Goal: Information Seeking & Learning: Find specific page/section

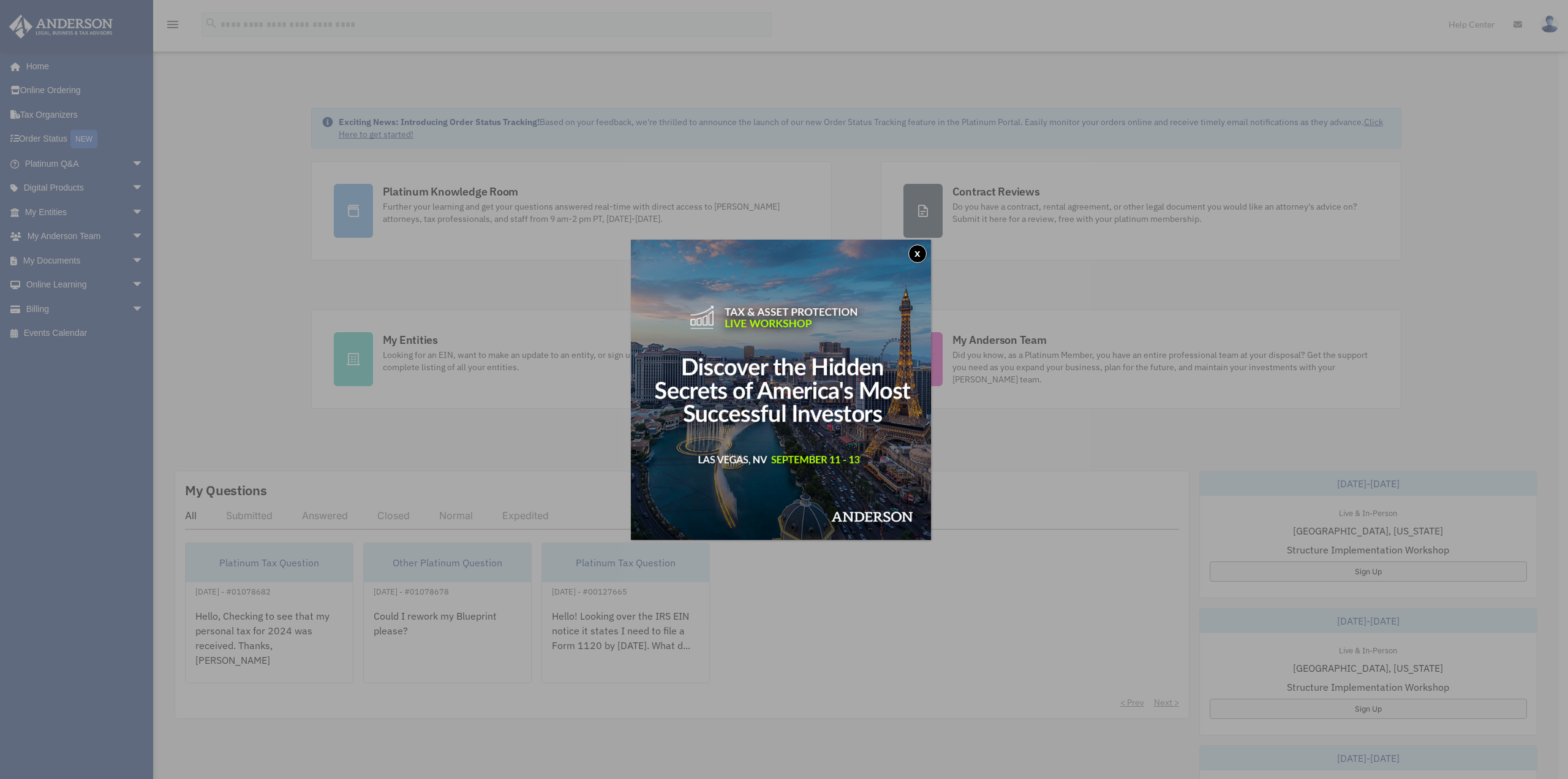
click at [64, 258] on div "x" at bounding box center [784, 389] width 1568 height 779
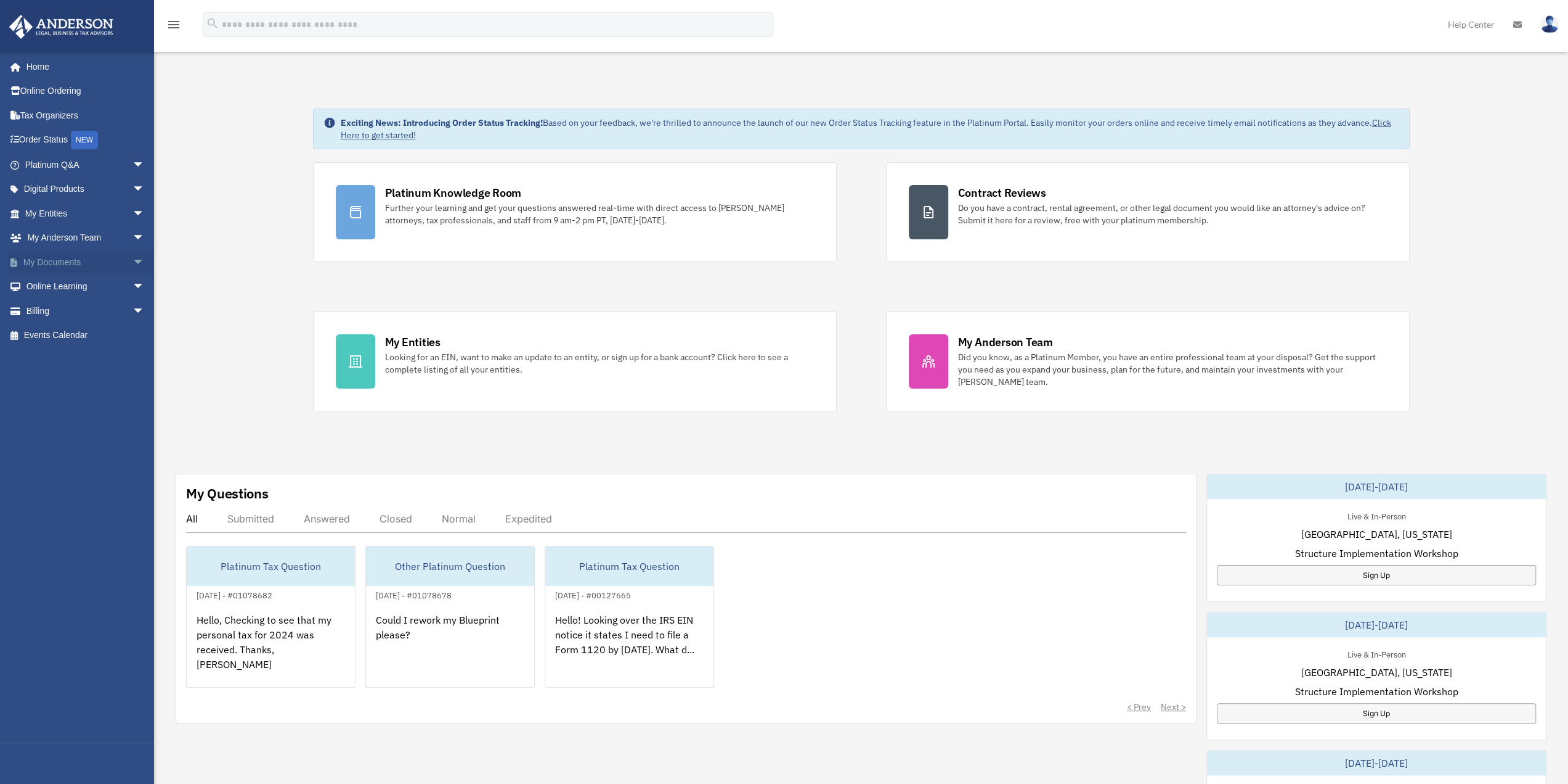
click at [56, 258] on link "My Documents arrow_drop_down" at bounding box center [86, 262] width 154 height 25
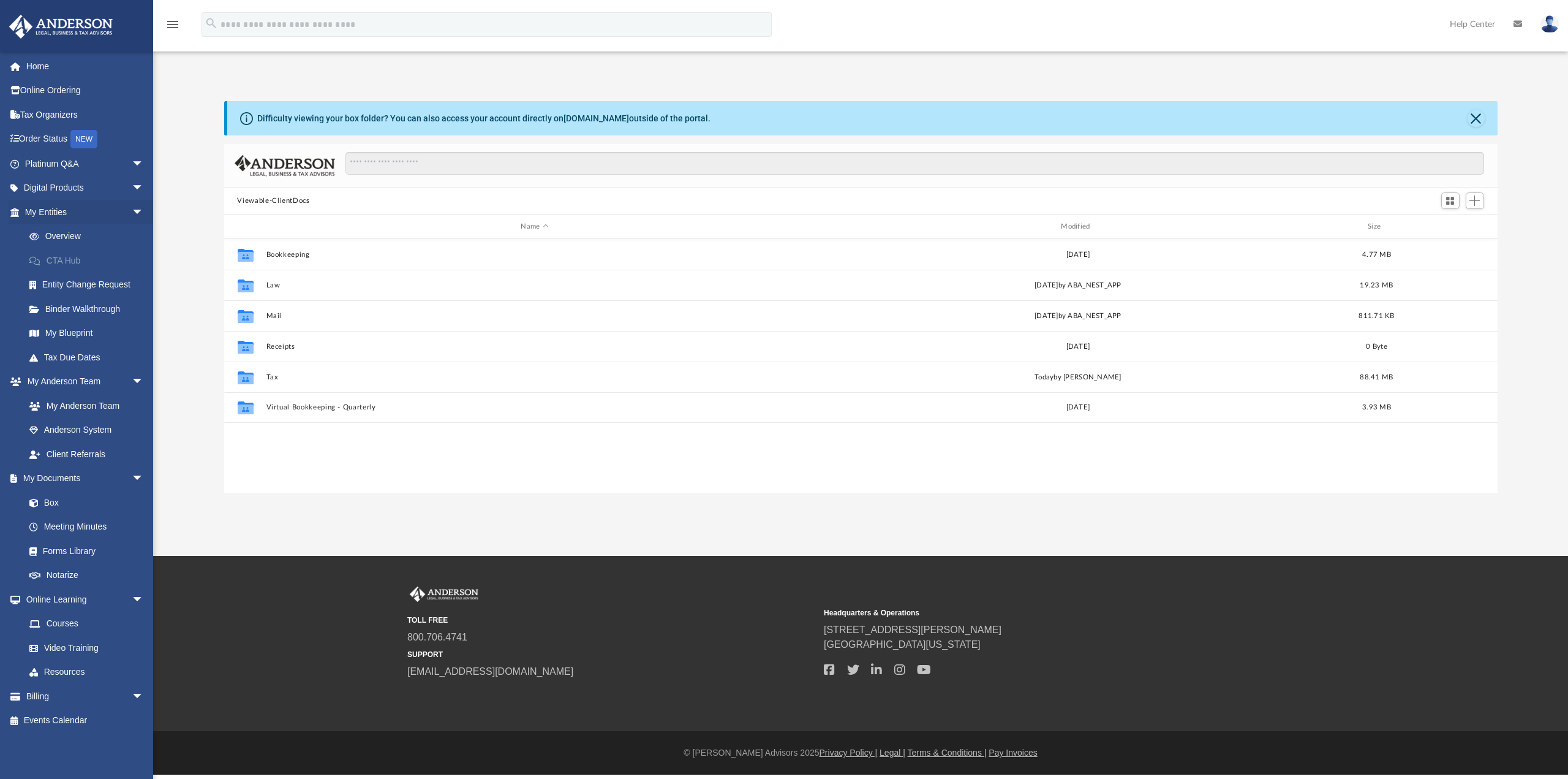
scroll to position [269, 1264]
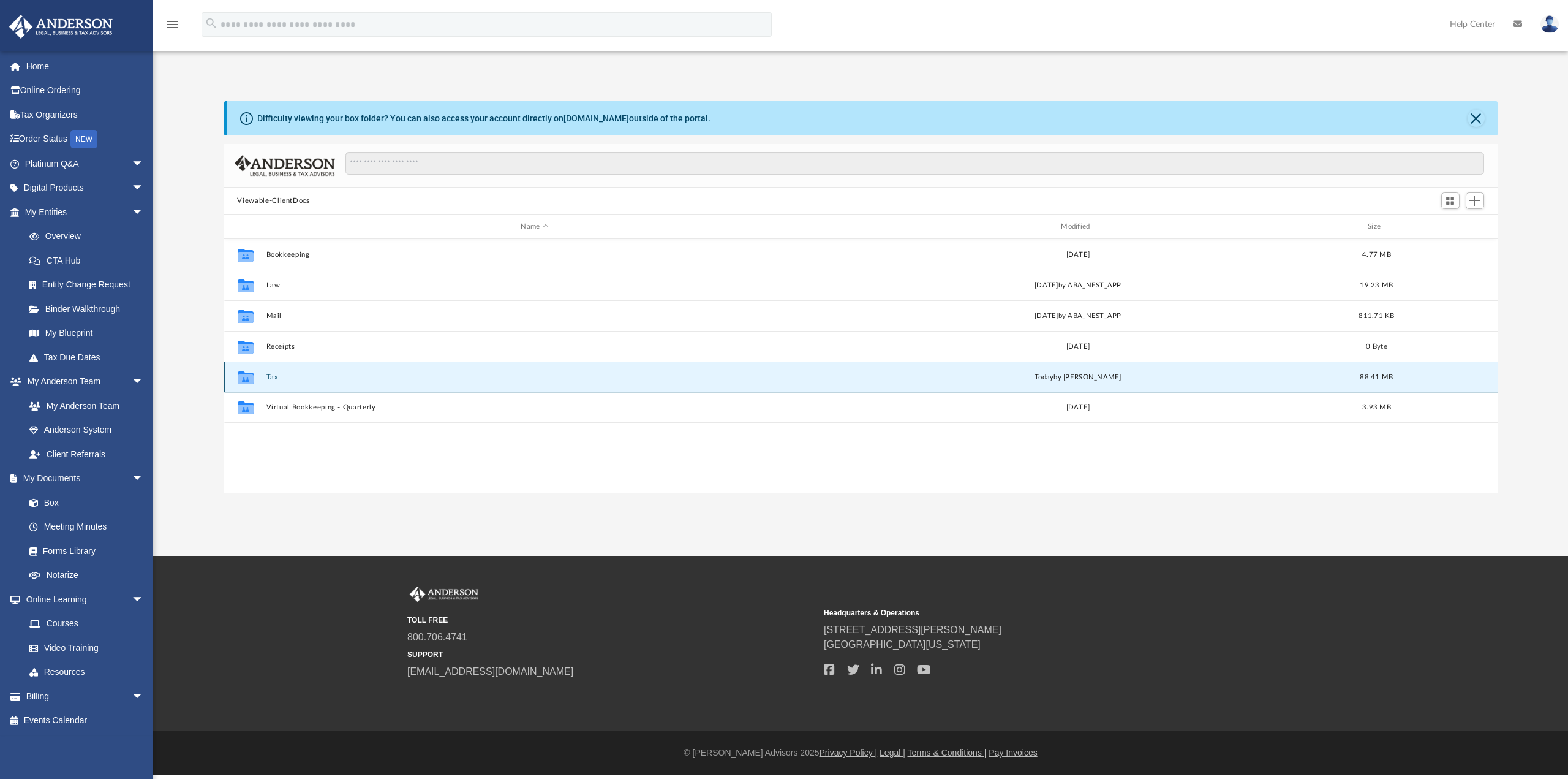
click at [299, 373] on button "Tax" at bounding box center [535, 376] width 538 height 8
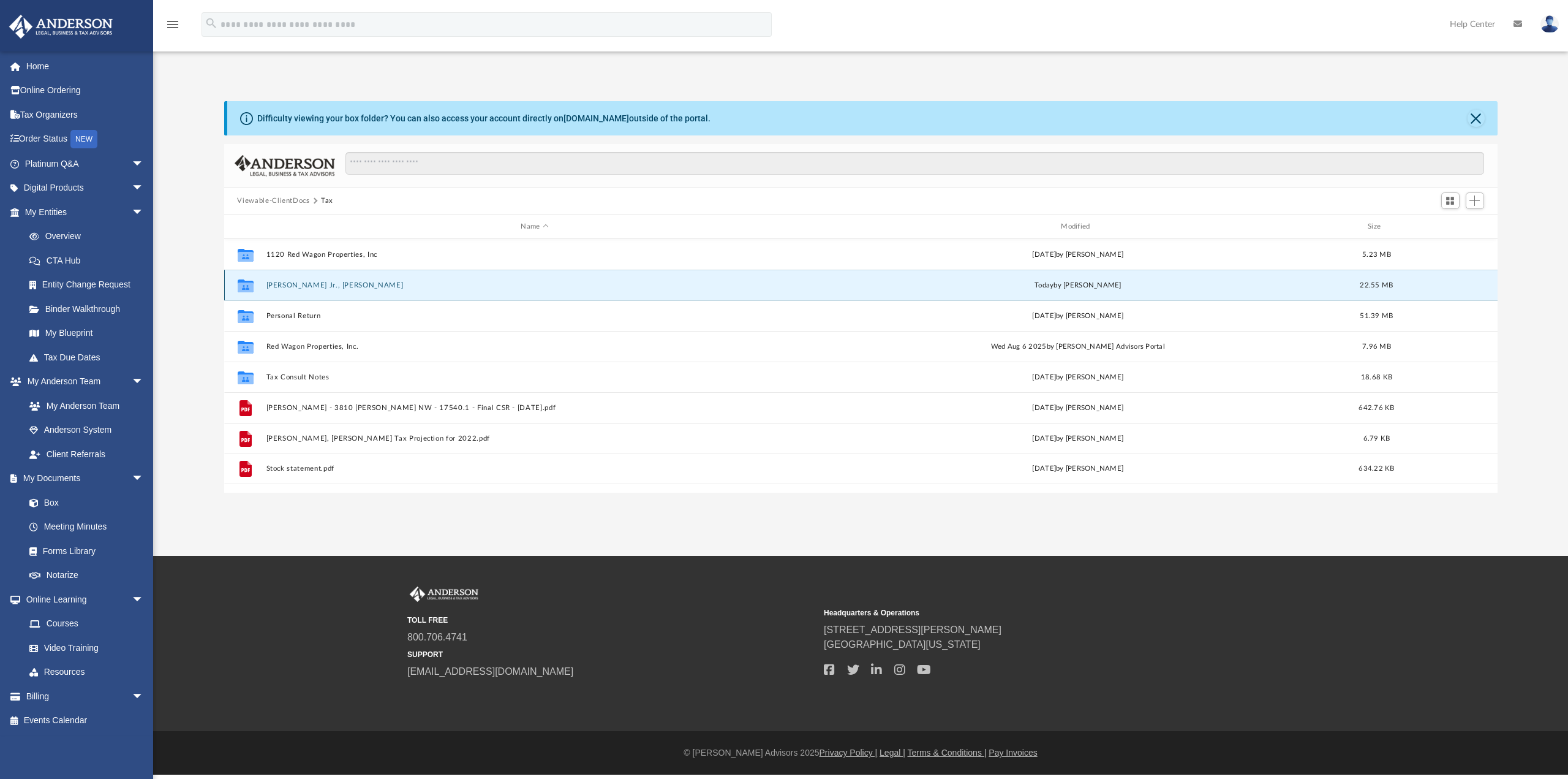
click at [310, 283] on button "[PERSON_NAME] Jr., [PERSON_NAME]" at bounding box center [535, 285] width 538 height 8
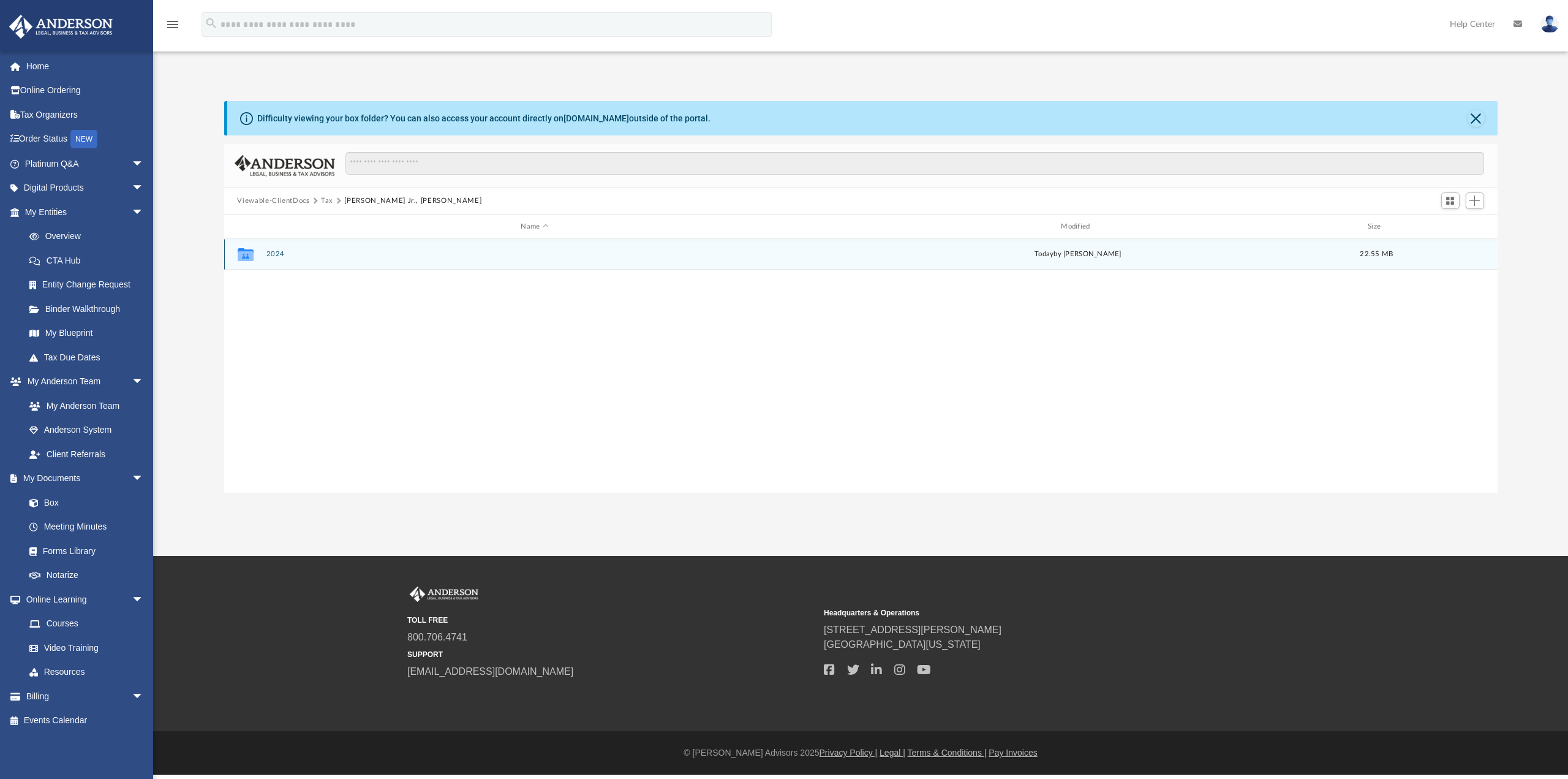
click at [268, 246] on div "Collaborated Folder 2024 today by Jasmine Splunge 22.55 MB" at bounding box center [860, 255] width 1274 height 31
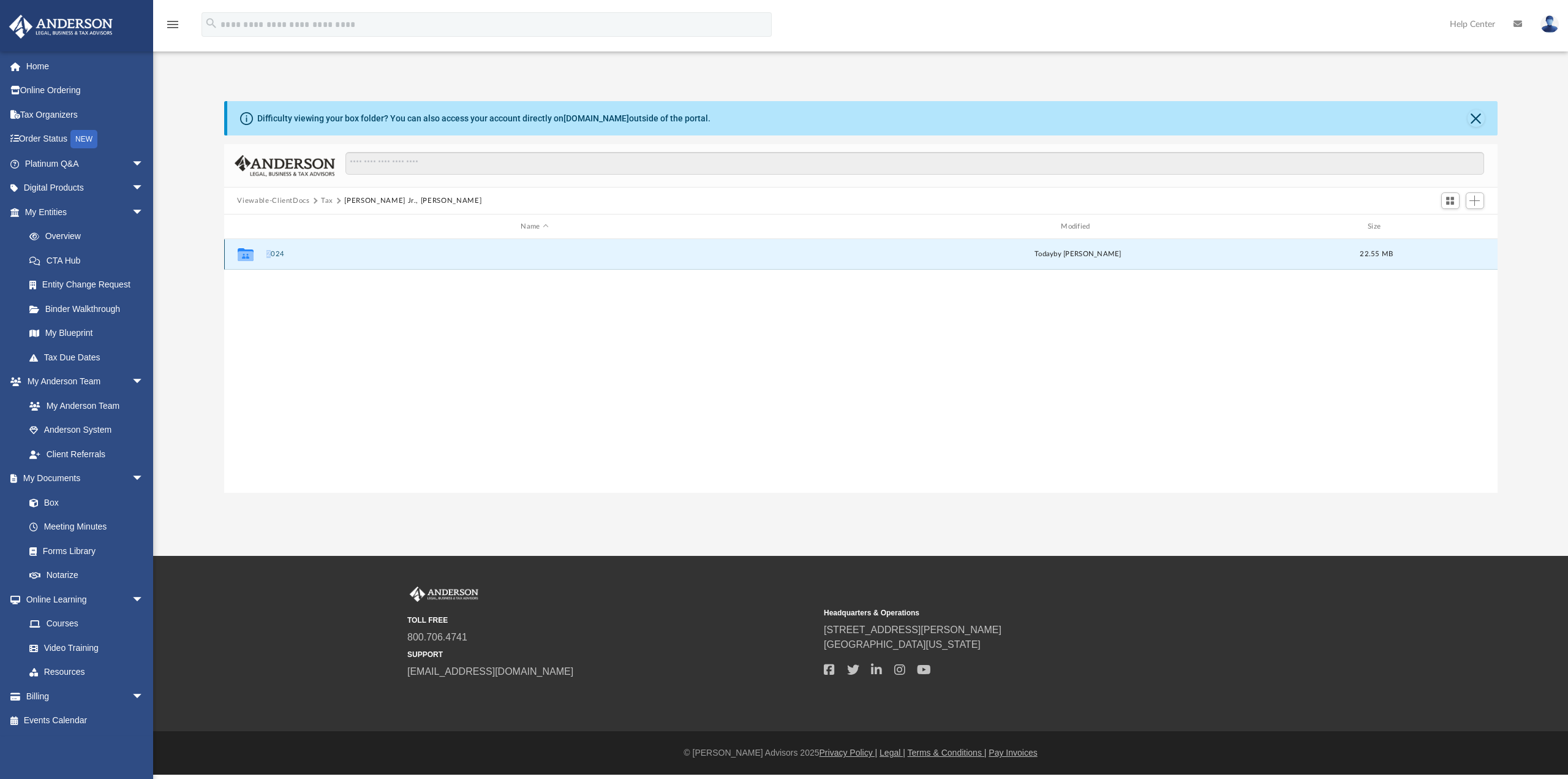
click at [282, 256] on button "2024" at bounding box center [535, 254] width 538 height 8
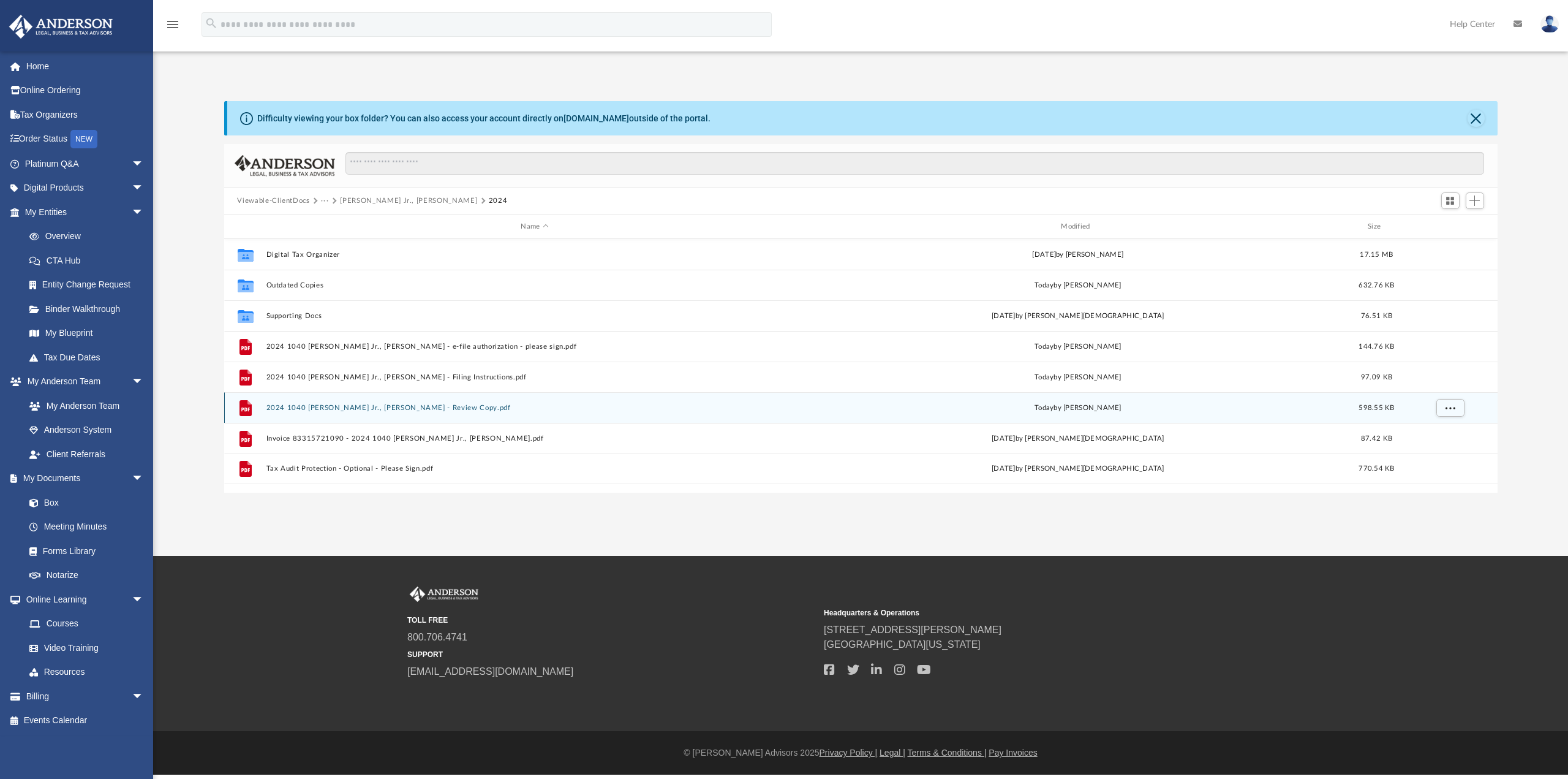
click at [319, 403] on button "2024 1040 Deffler Jr., Samuel C. - Review Copy.pdf" at bounding box center [535, 407] width 538 height 8
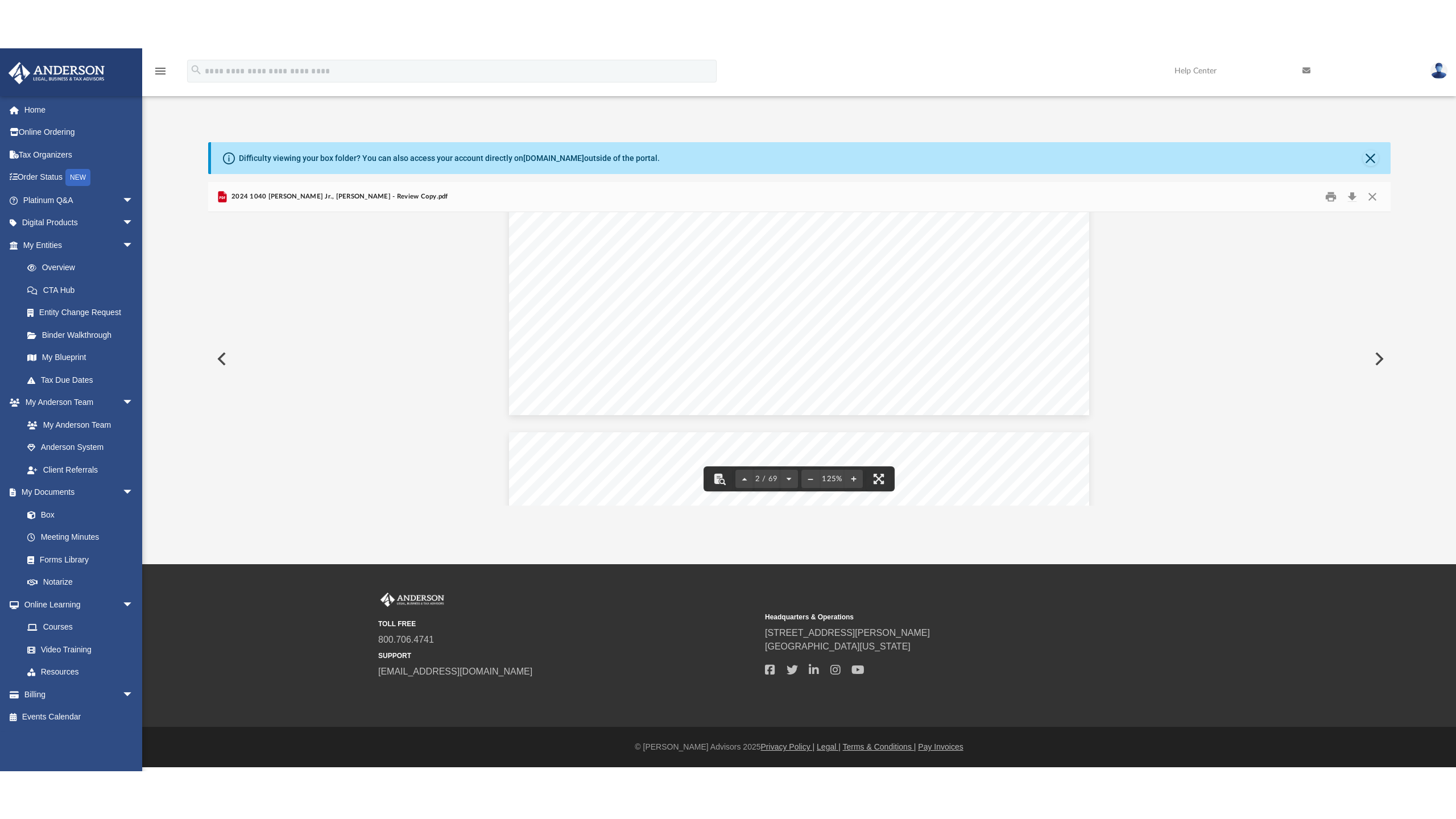
scroll to position [626, 0]
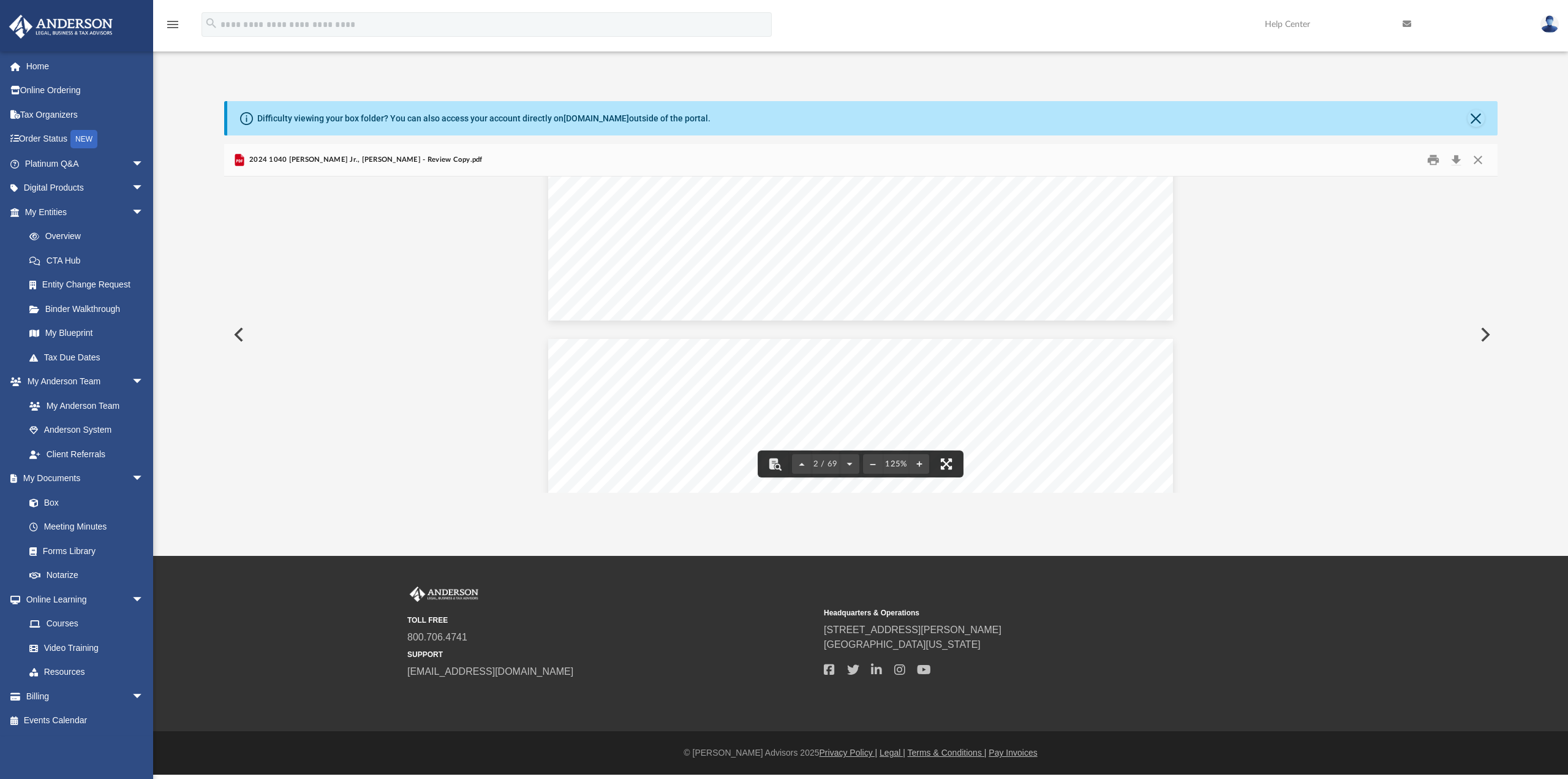
click at [946, 465] on button "File preview" at bounding box center [947, 464] width 27 height 27
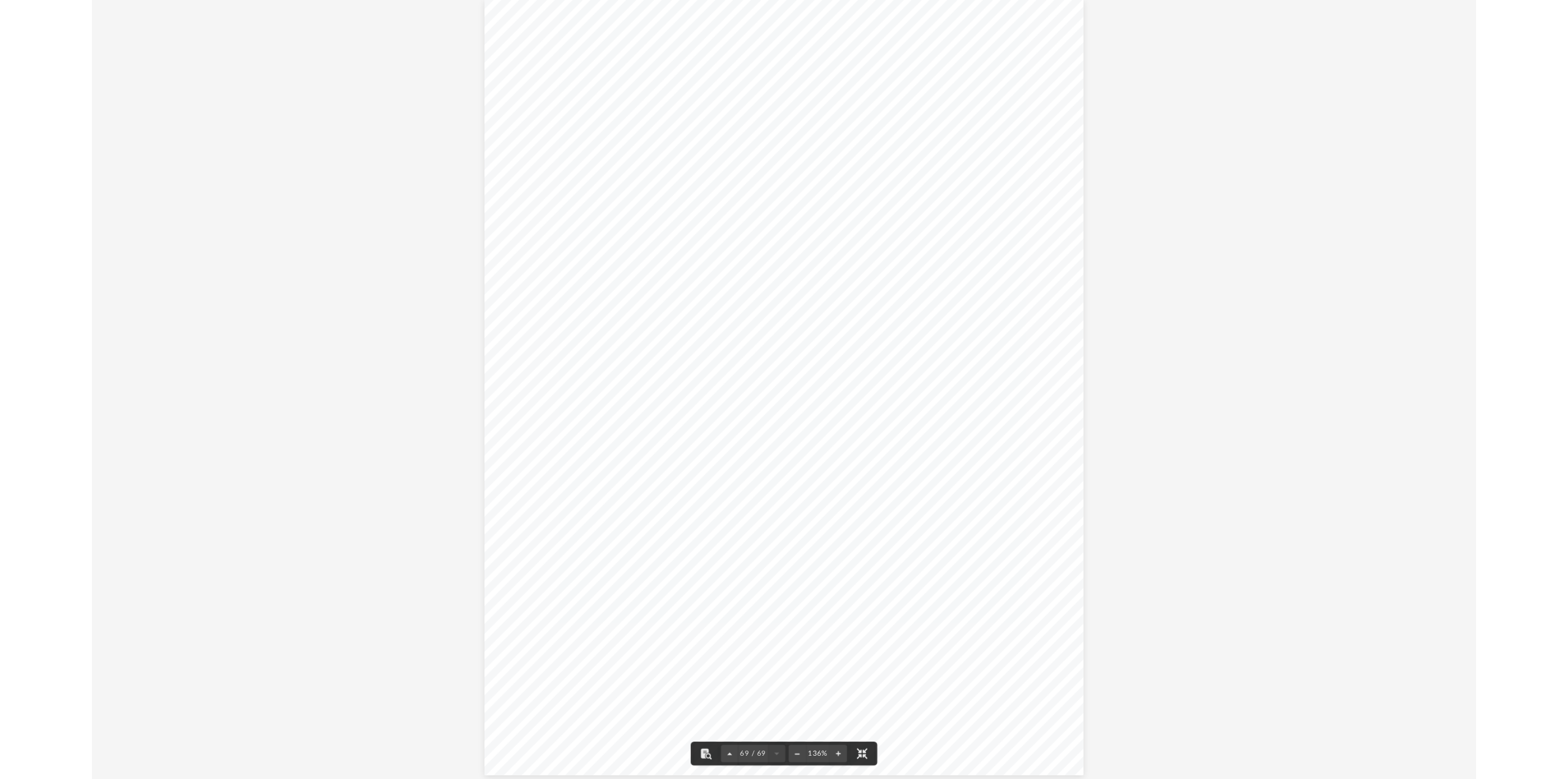
scroll to position [59644, 0]
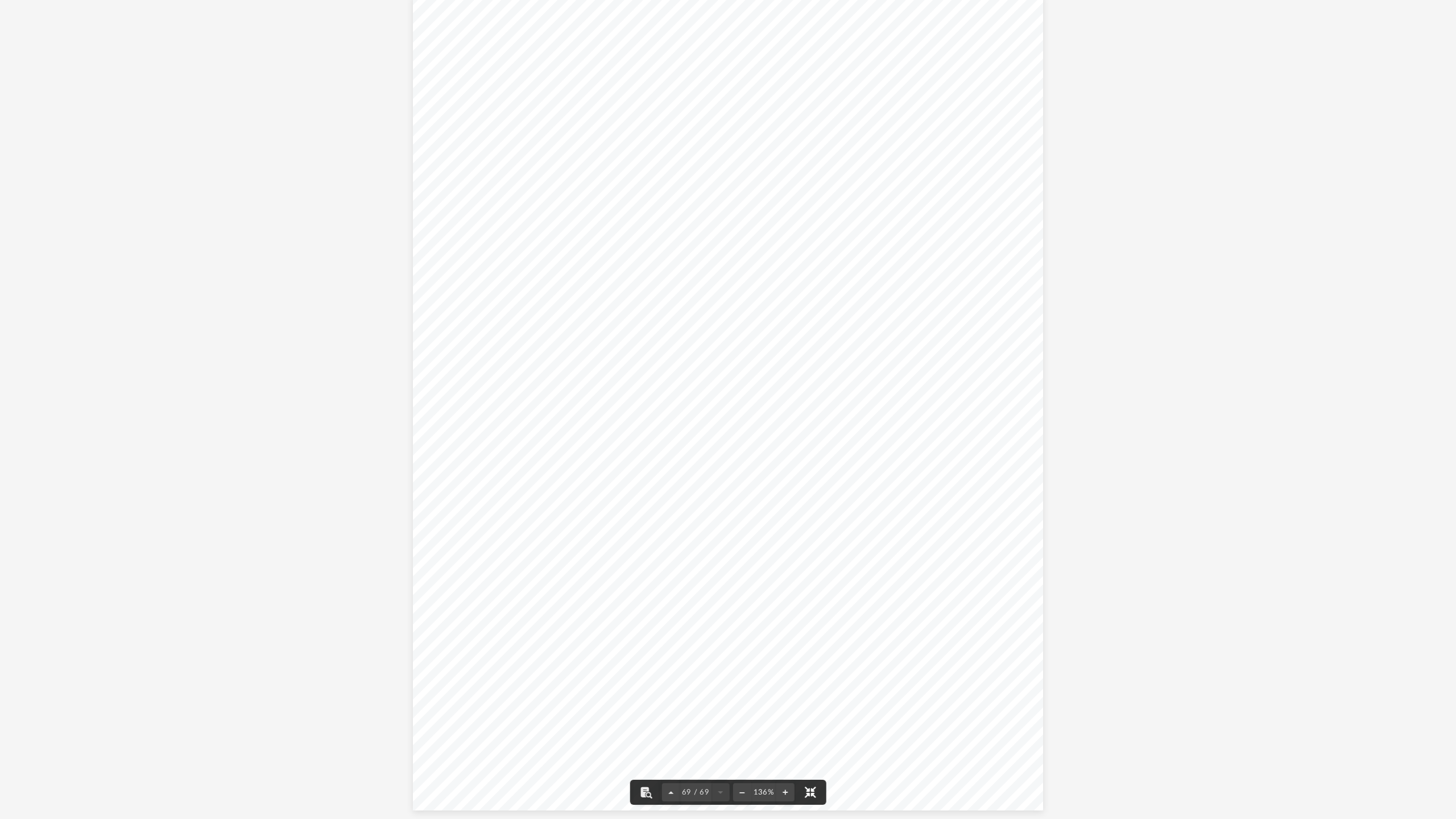
click at [818, 723] on button "File preview" at bounding box center [810, 792] width 25 height 25
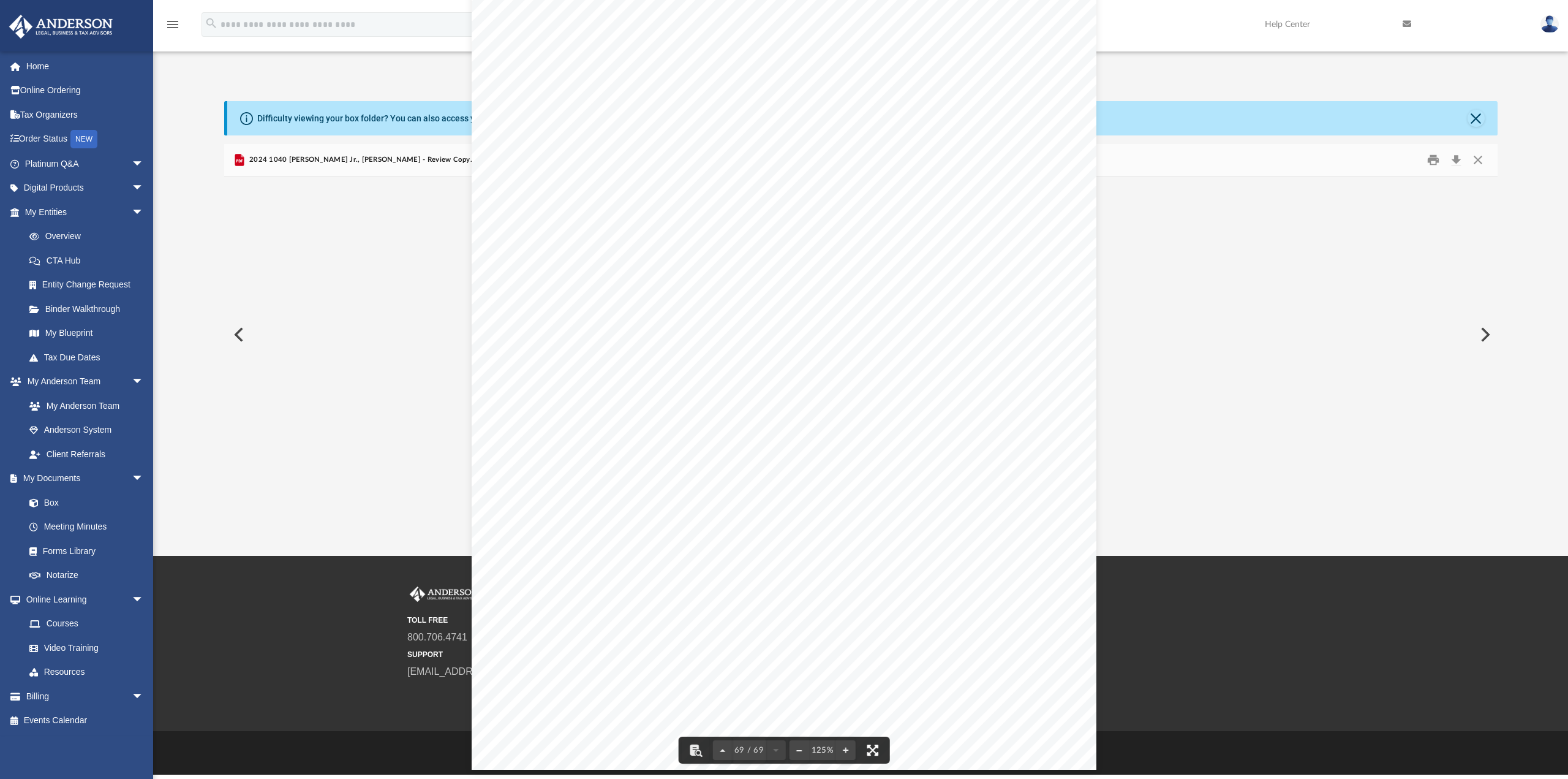
scroll to position [54950, 0]
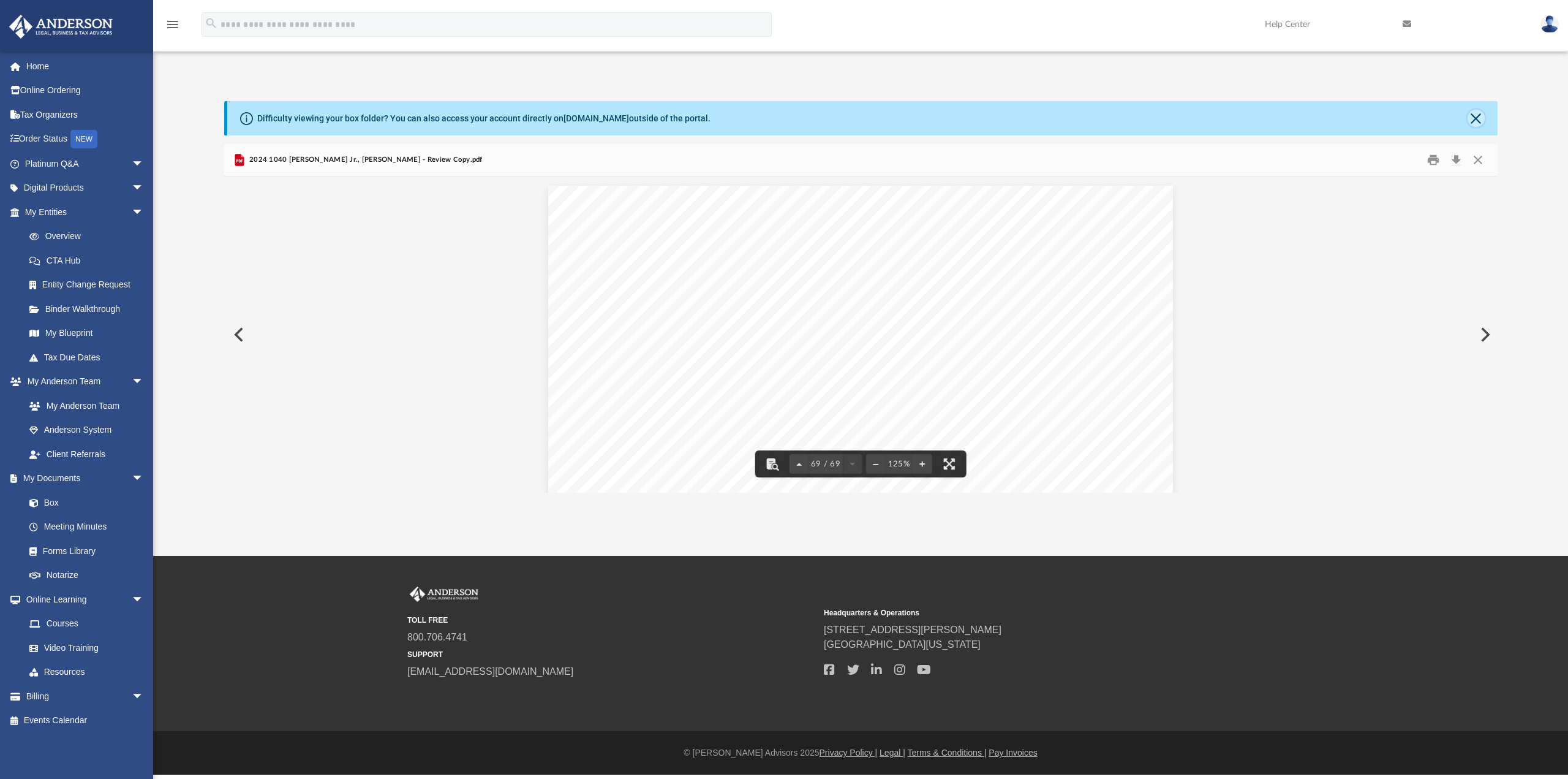
click at [1479, 114] on button "Close" at bounding box center [1476, 117] width 17 height 17
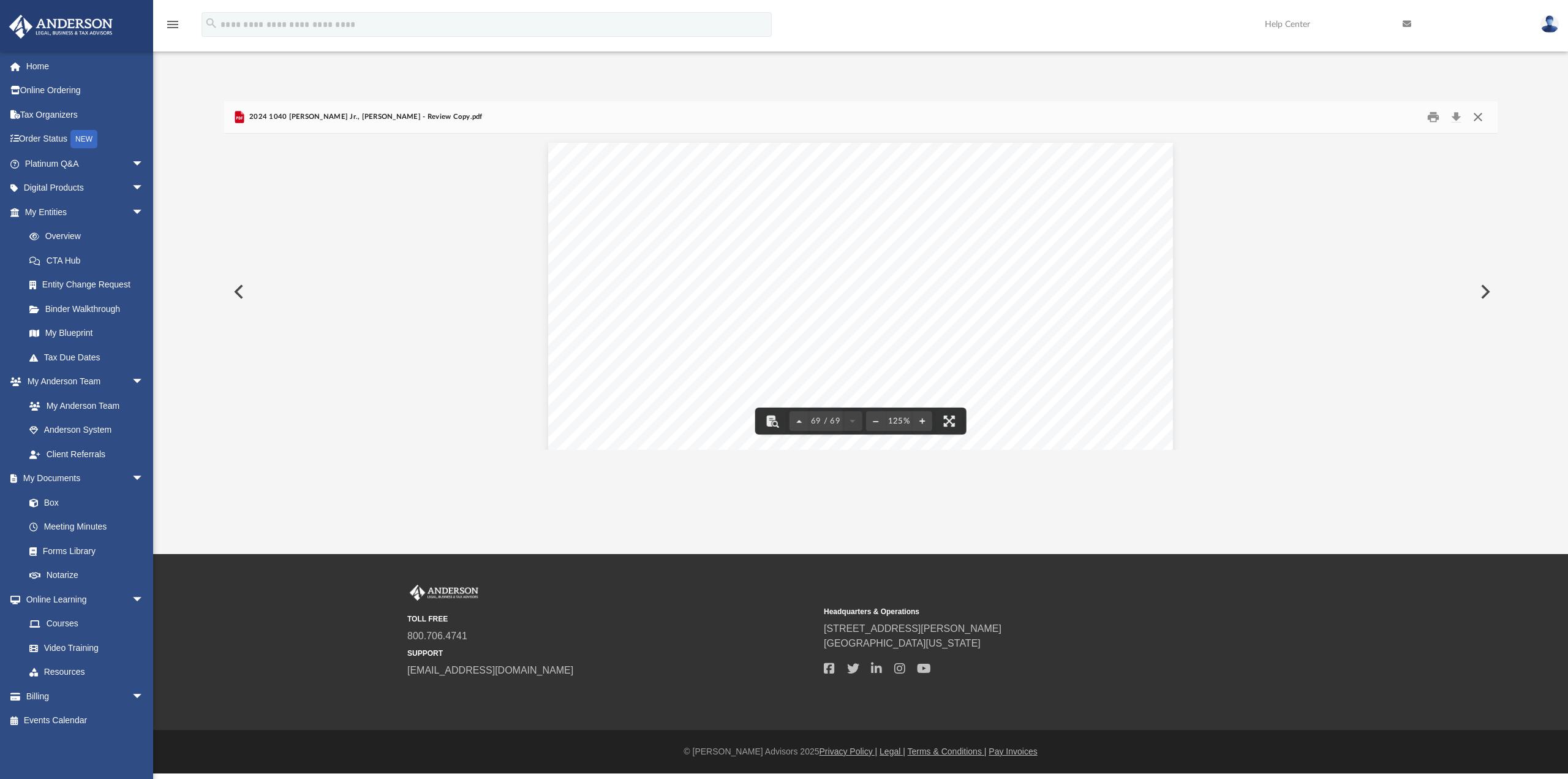
click at [1481, 119] on button "Close" at bounding box center [1478, 116] width 22 height 19
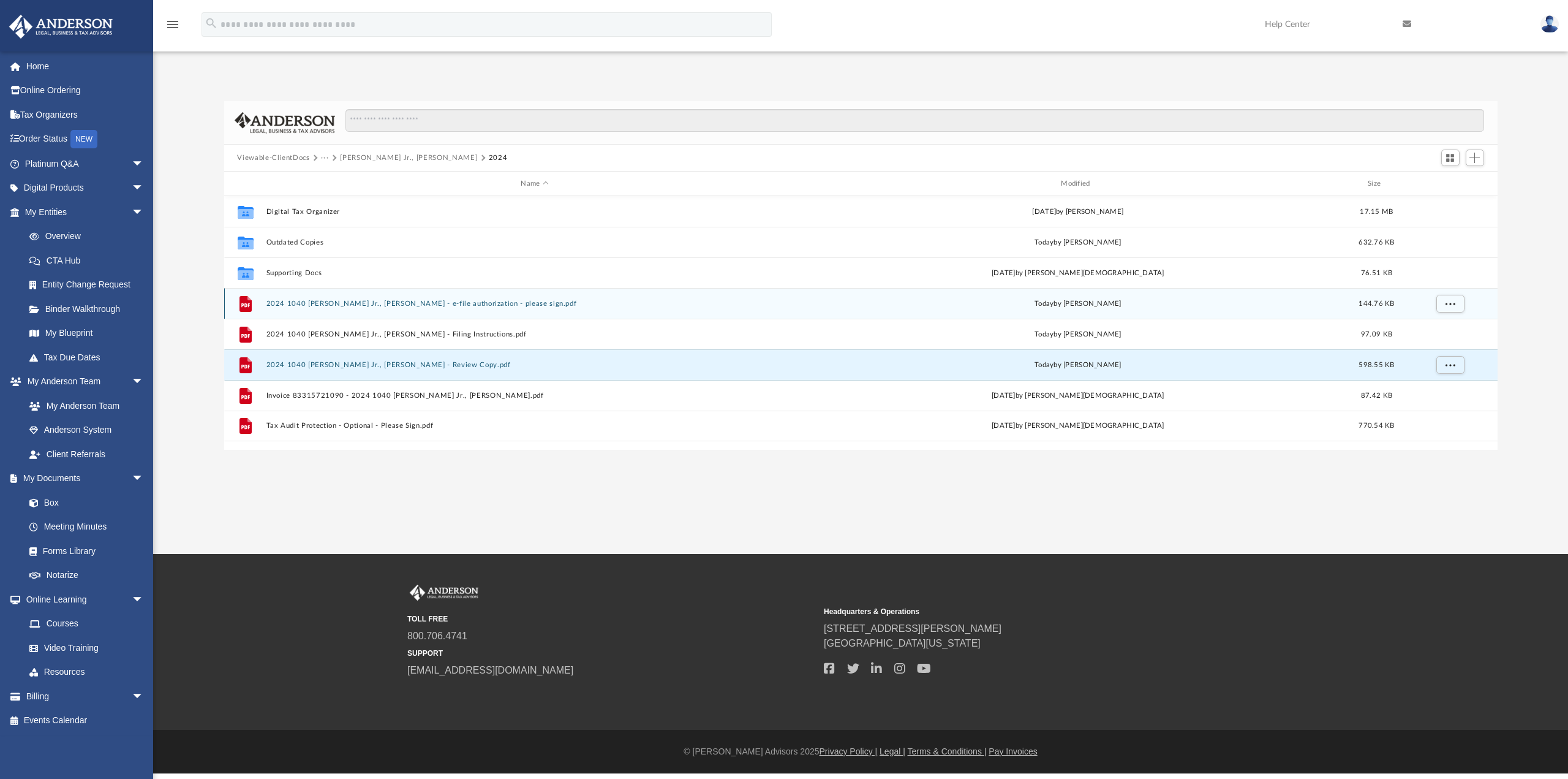
click at [350, 302] on button "2024 1040 Deffler Jr., Samuel C. - e-file authorization - please sign.pdf" at bounding box center [535, 303] width 538 height 8
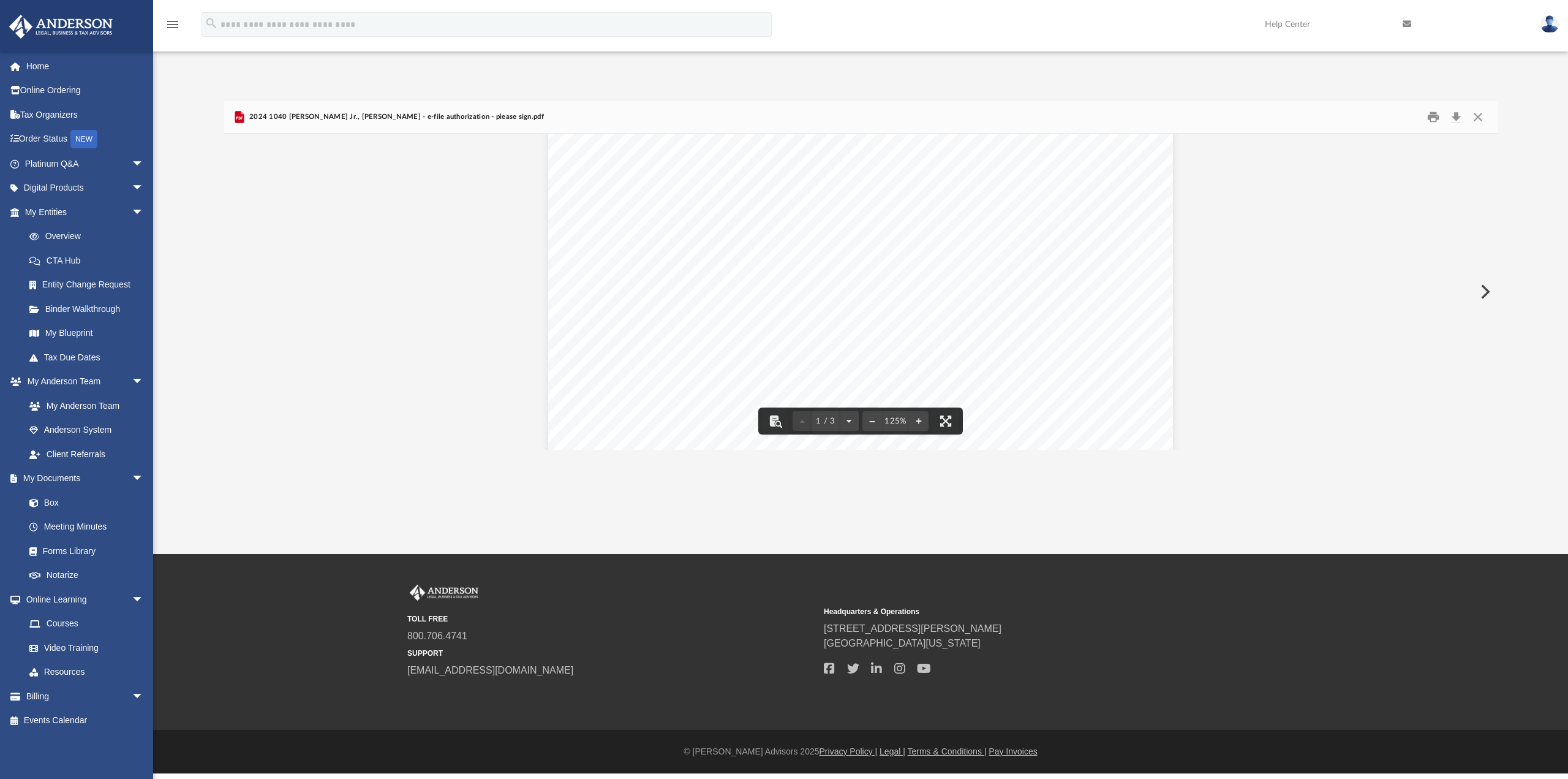
scroll to position [306, 0]
click at [1480, 116] on button "Close" at bounding box center [1478, 116] width 22 height 19
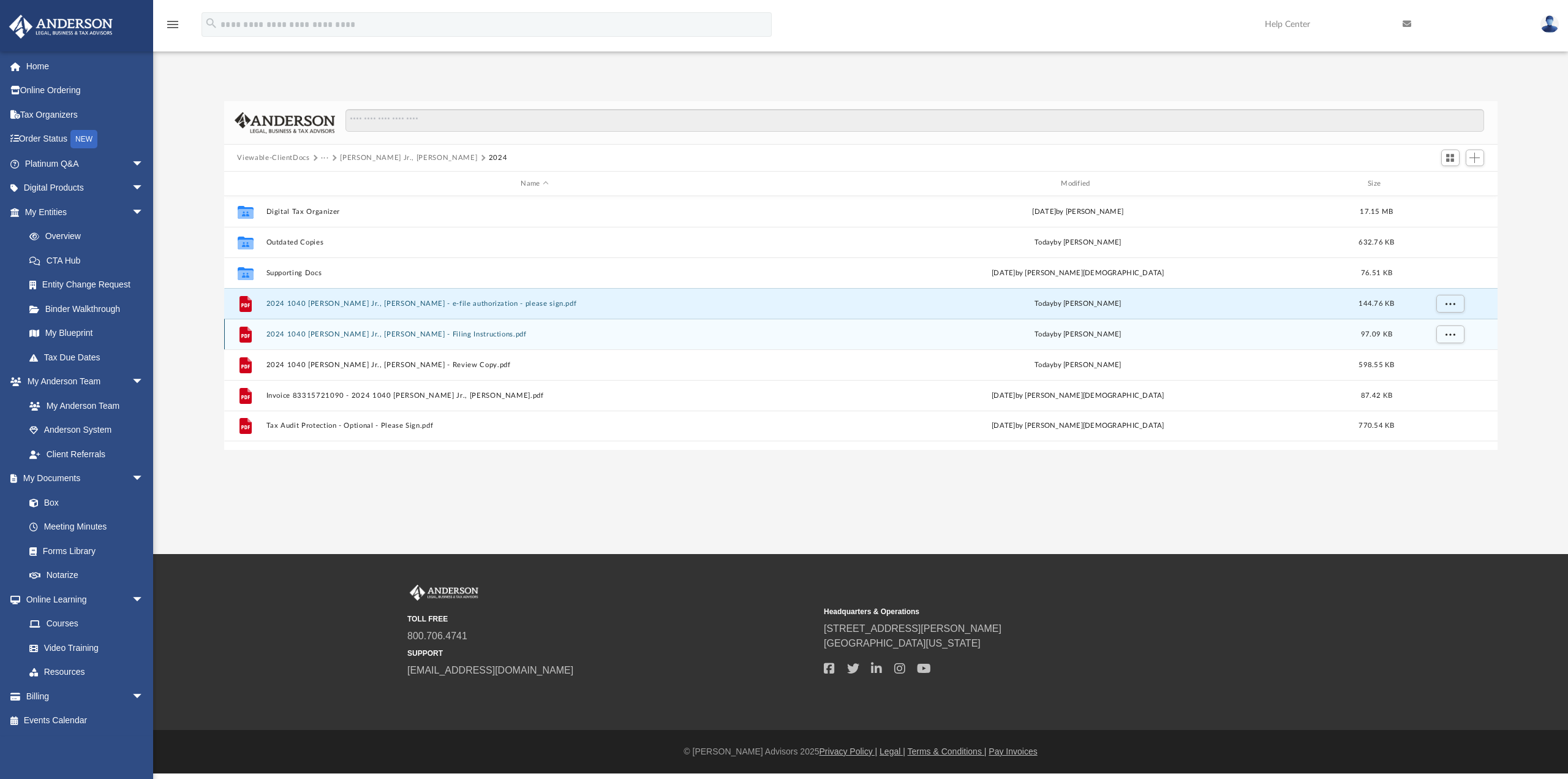
click at [423, 333] on button "2024 1040 Deffler Jr., Samuel C. - Filing Instructions.pdf" at bounding box center [535, 334] width 538 height 8
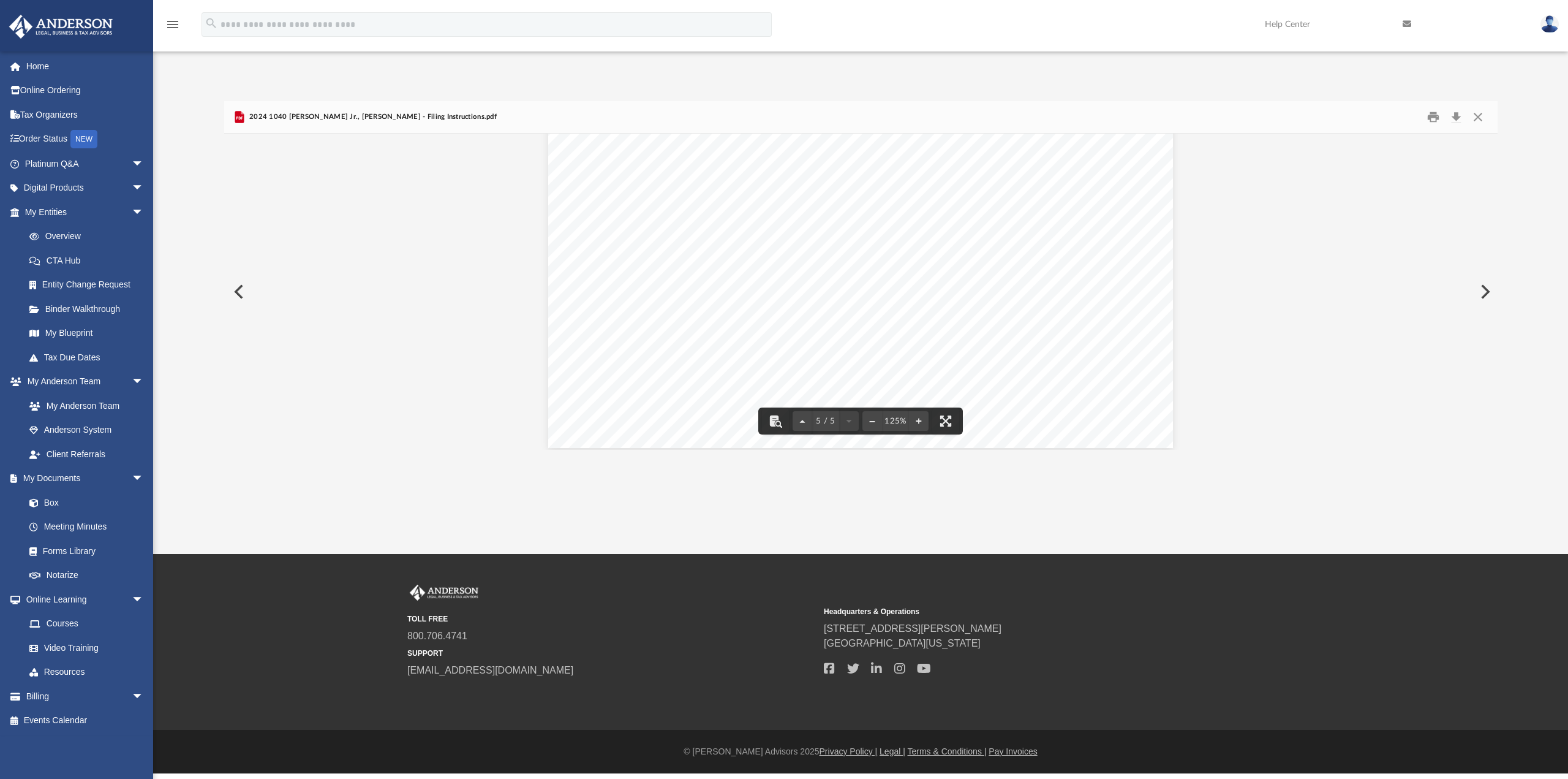
scroll to position [3819, 0]
click at [1484, 116] on button "Close" at bounding box center [1478, 116] width 22 height 19
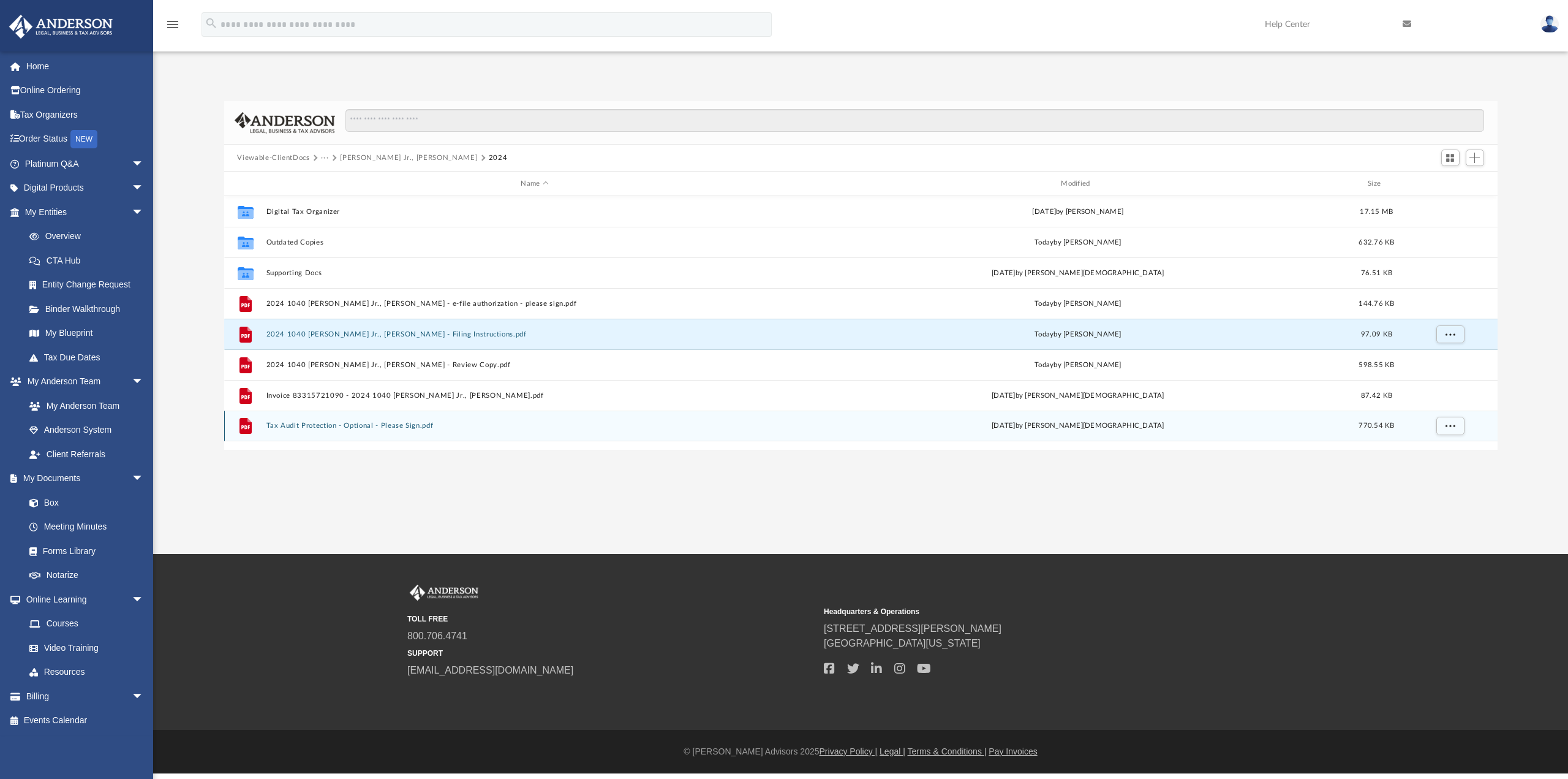
click at [363, 421] on div "File Tax Audit Protection - Optional - Please Sign.pdf Mon Sep 1 2025 by Oshee …" at bounding box center [860, 426] width 1274 height 31
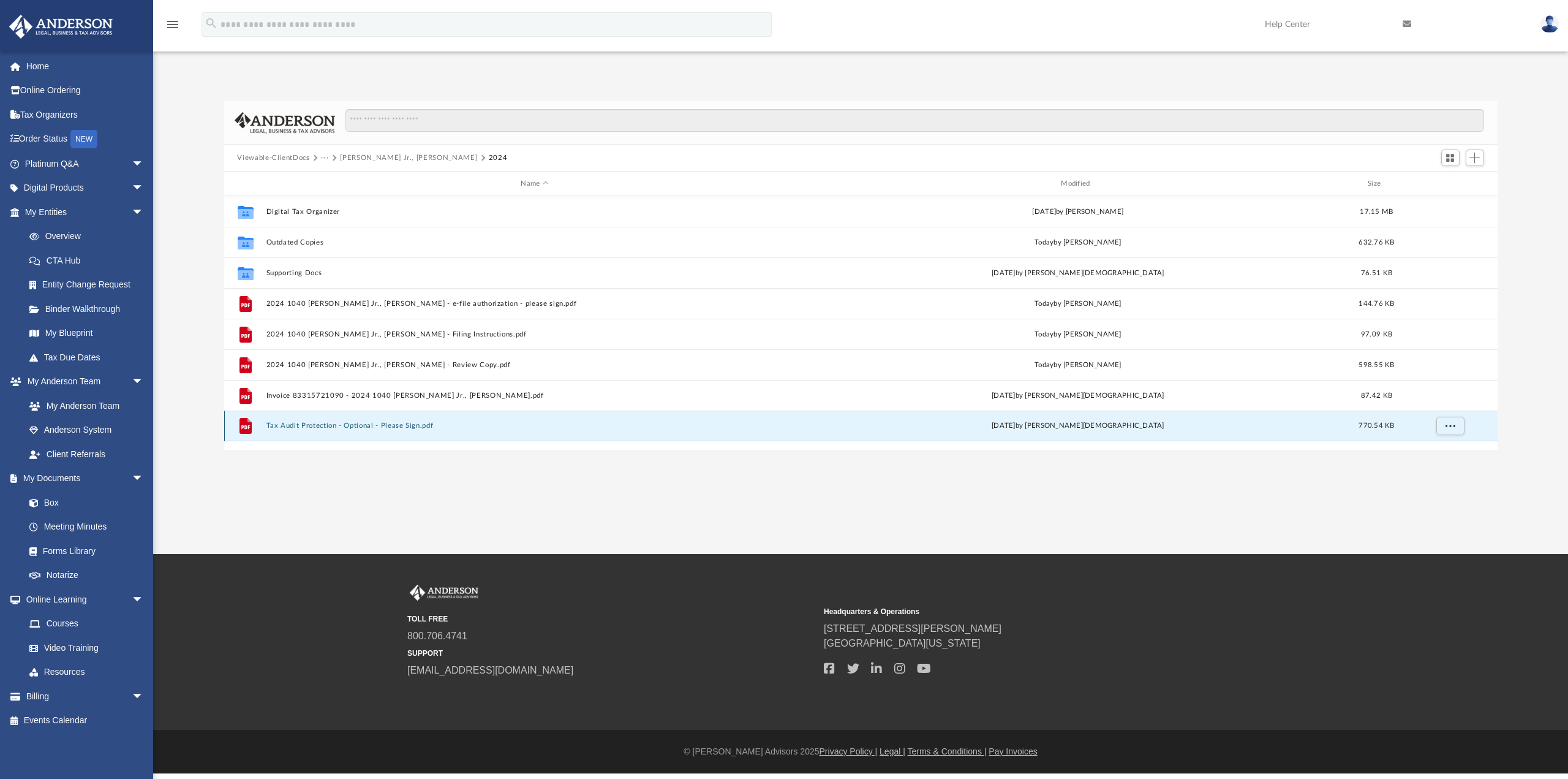
click at [381, 424] on button "Tax Audit Protection - Optional - Please Sign.pdf" at bounding box center [535, 425] width 538 height 8
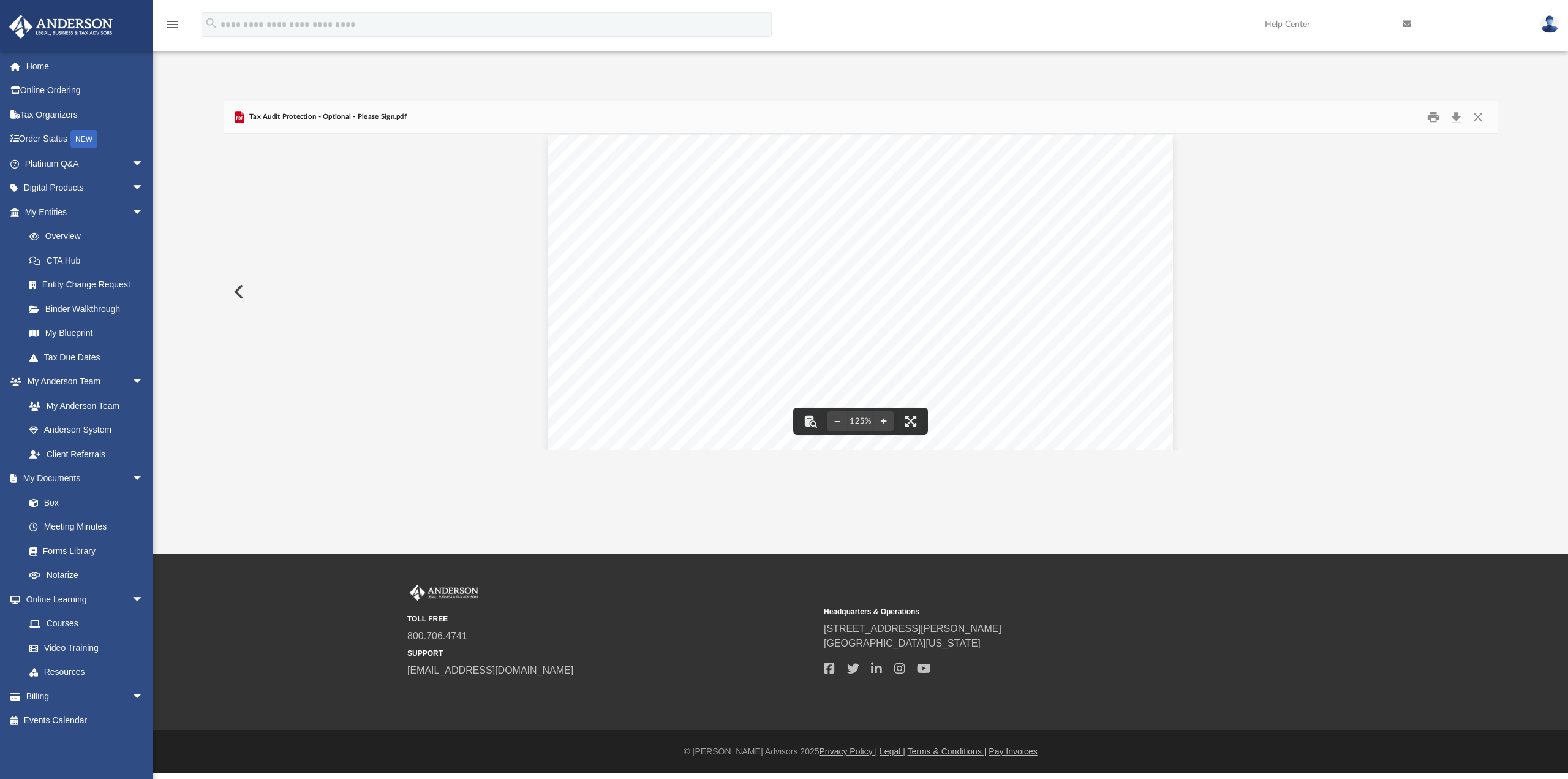
scroll to position [0, 0]
click at [1477, 111] on button "Close" at bounding box center [1478, 116] width 22 height 19
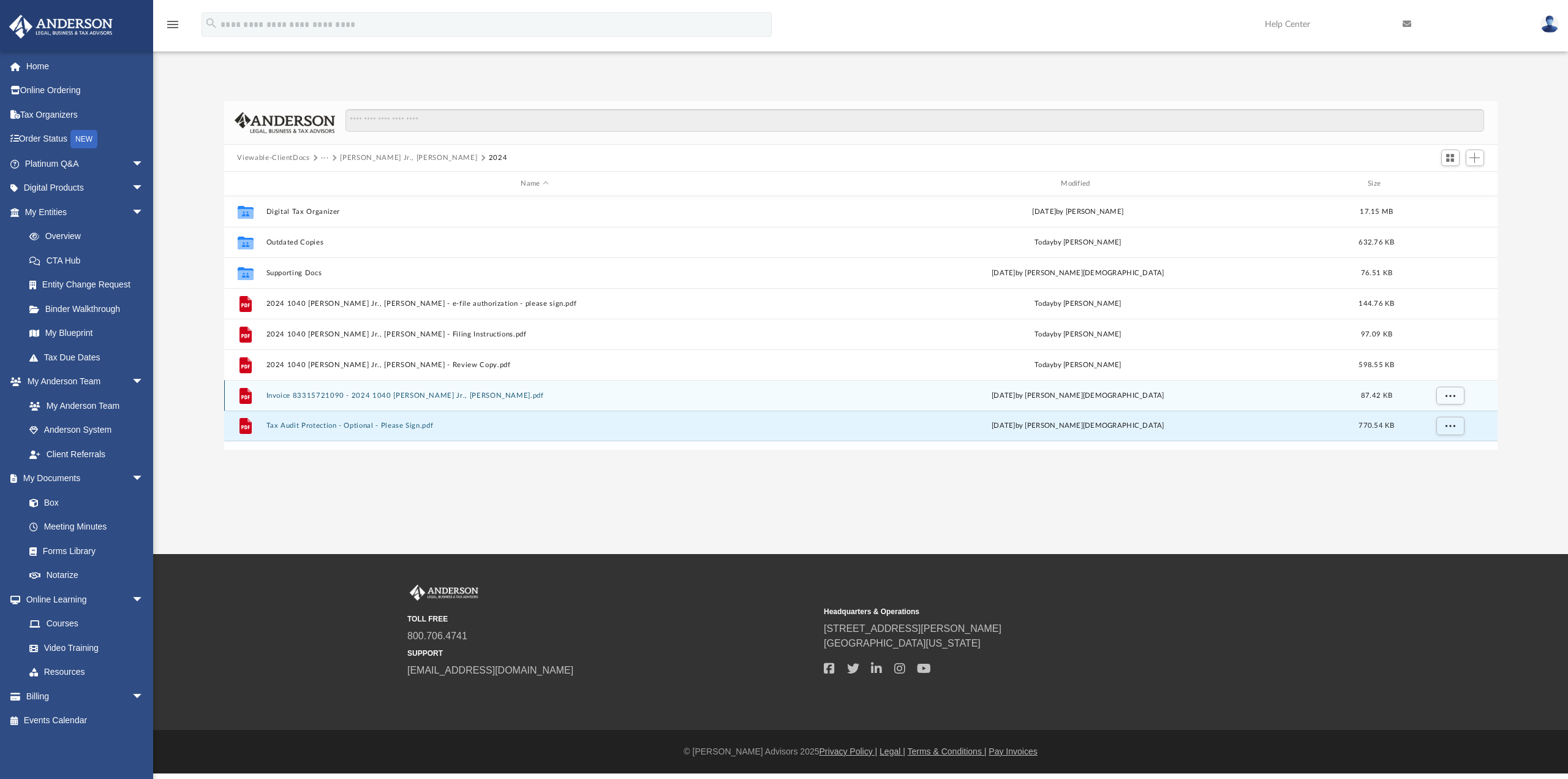
click at [430, 392] on button "Invoice 83315721090 - 2024 1040 Deffler Jr., Samuel C..pdf" at bounding box center [535, 395] width 538 height 8
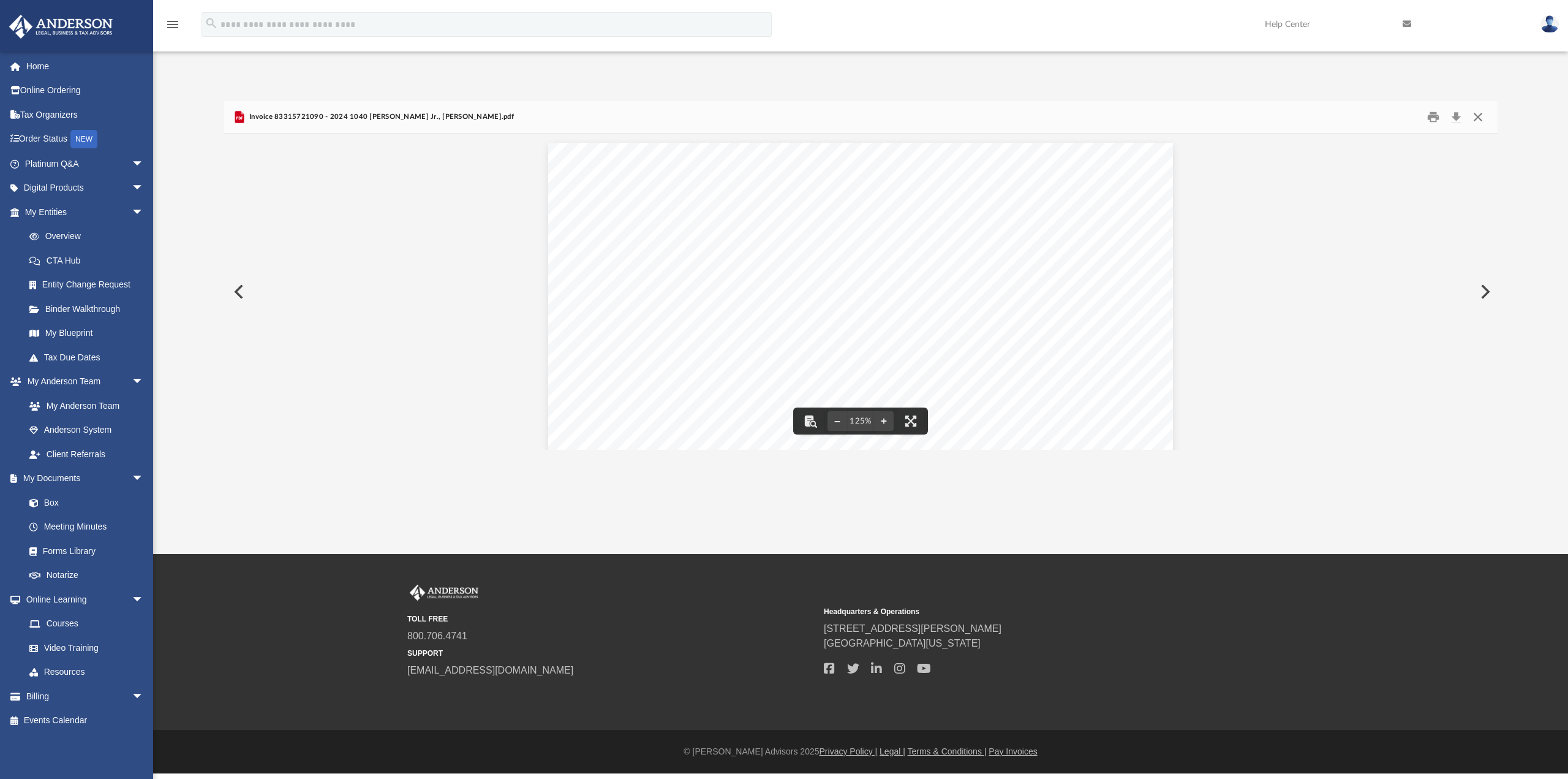
click at [1485, 117] on button "Close" at bounding box center [1478, 116] width 22 height 19
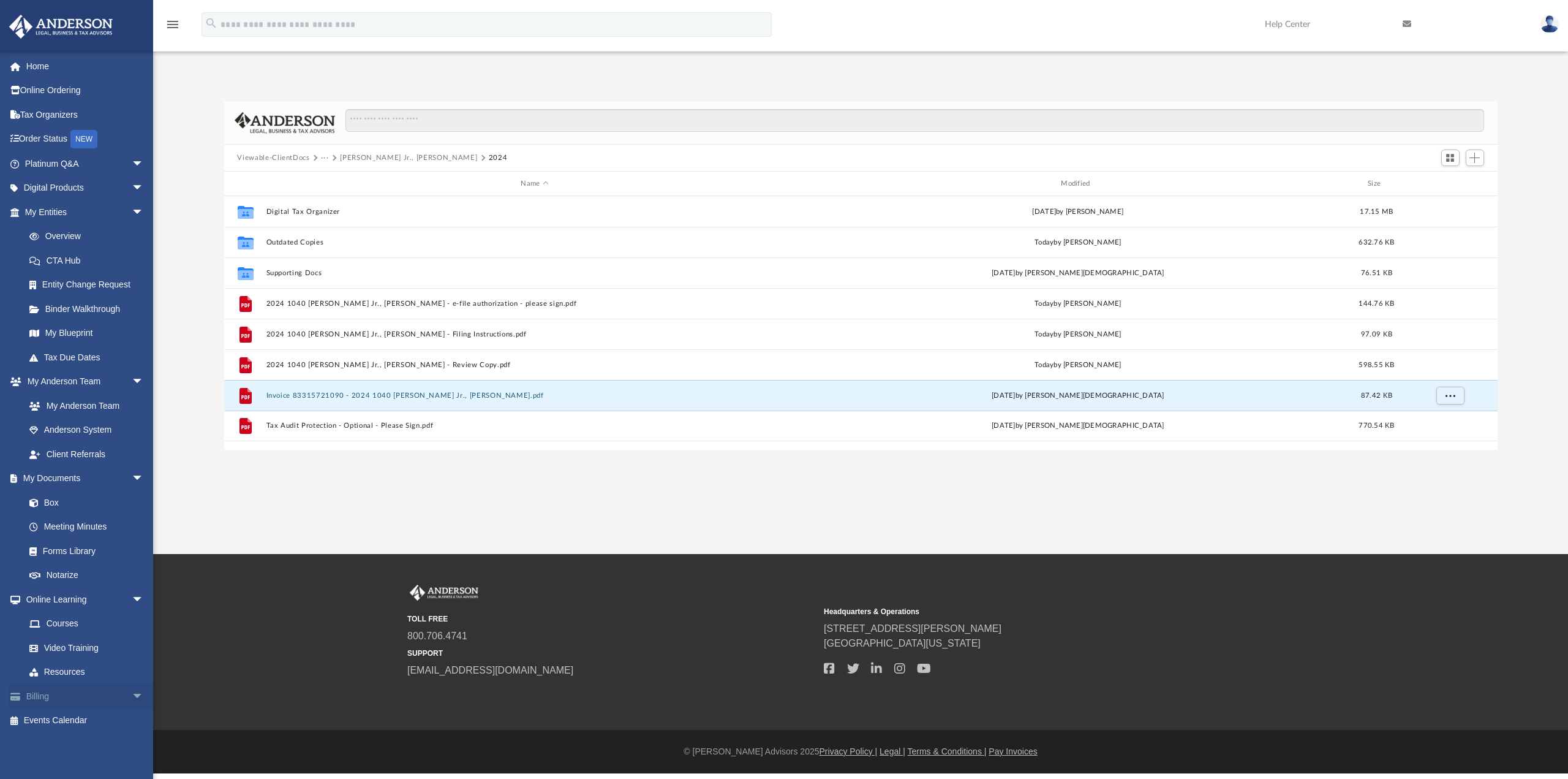
click at [50, 694] on link "Billing arrow_drop_down" at bounding box center [86, 695] width 153 height 24
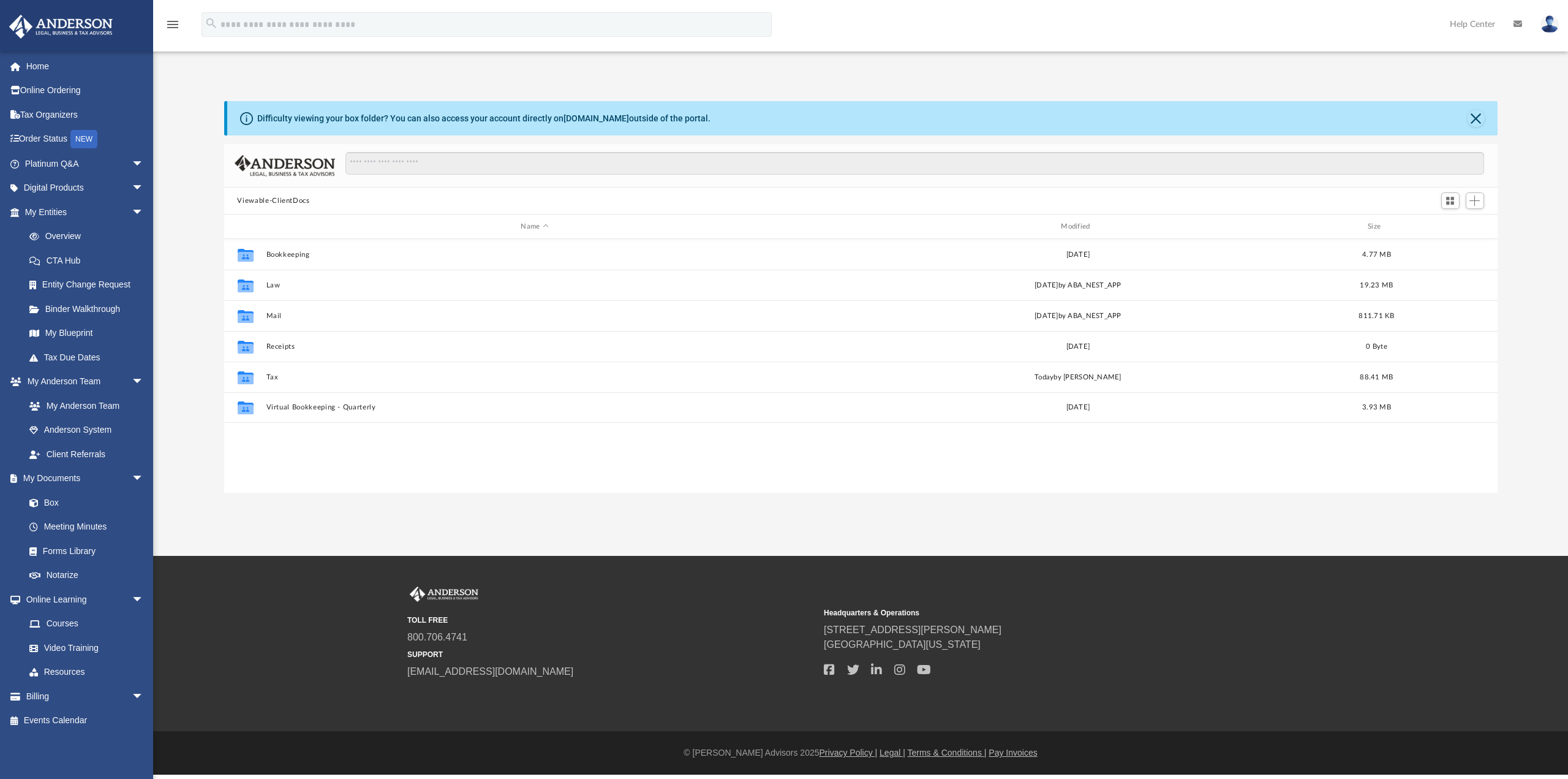
scroll to position [269, 1264]
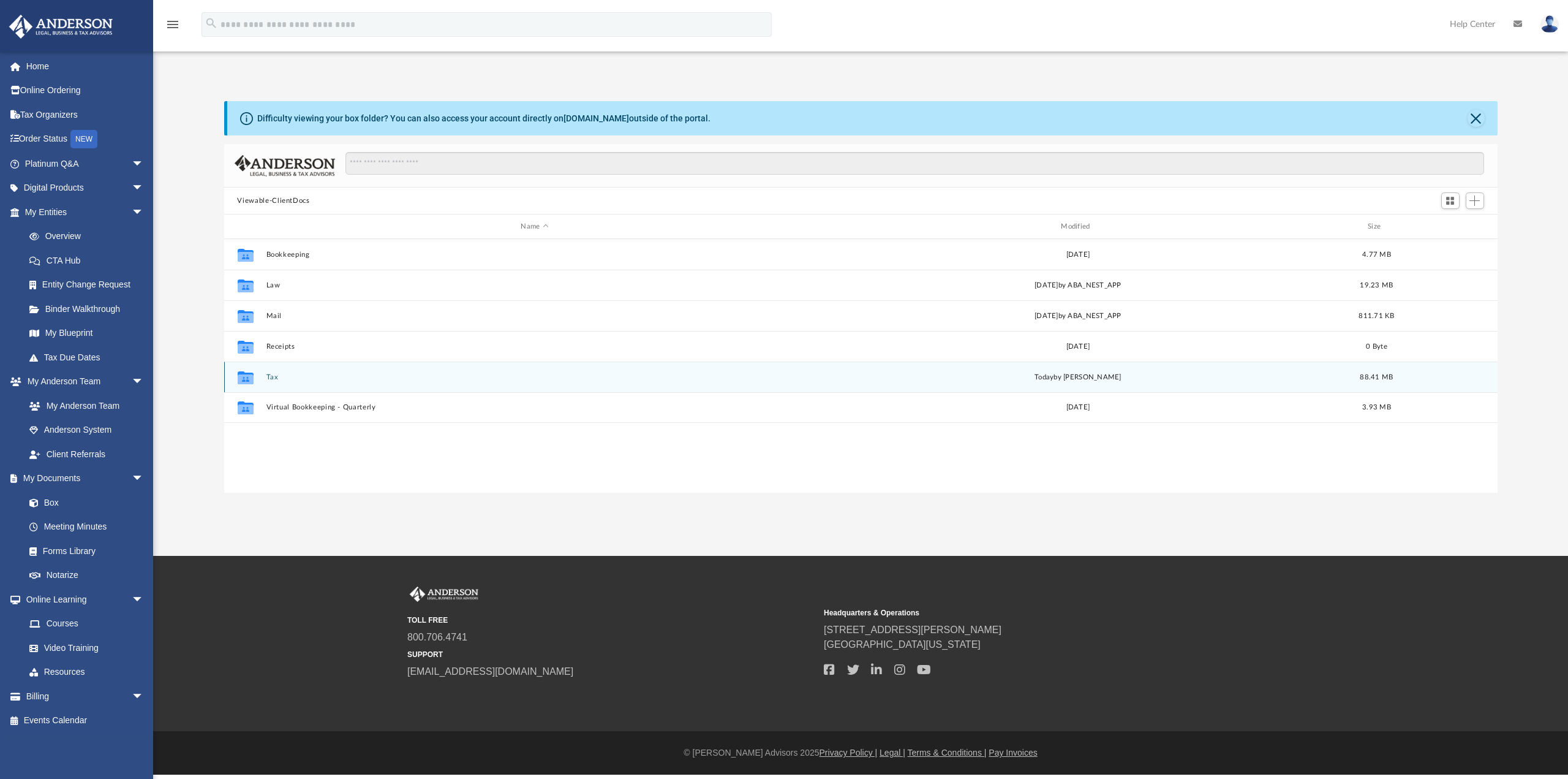
click at [272, 374] on button "Tax" at bounding box center [535, 376] width 538 height 8
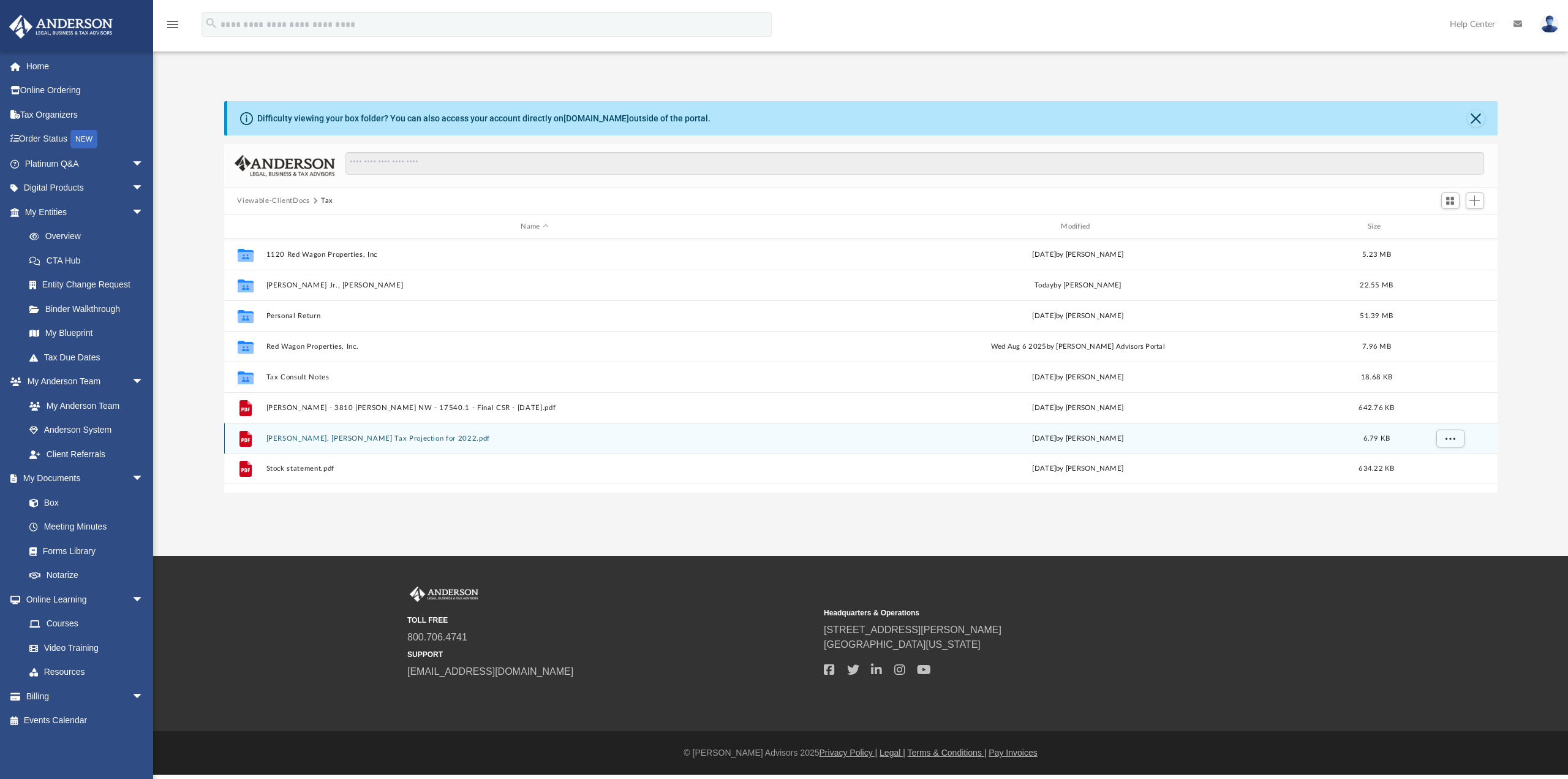
click at [366, 438] on button "[PERSON_NAME], [PERSON_NAME] Tax Projection for 2022.pdf" at bounding box center [535, 438] width 538 height 8
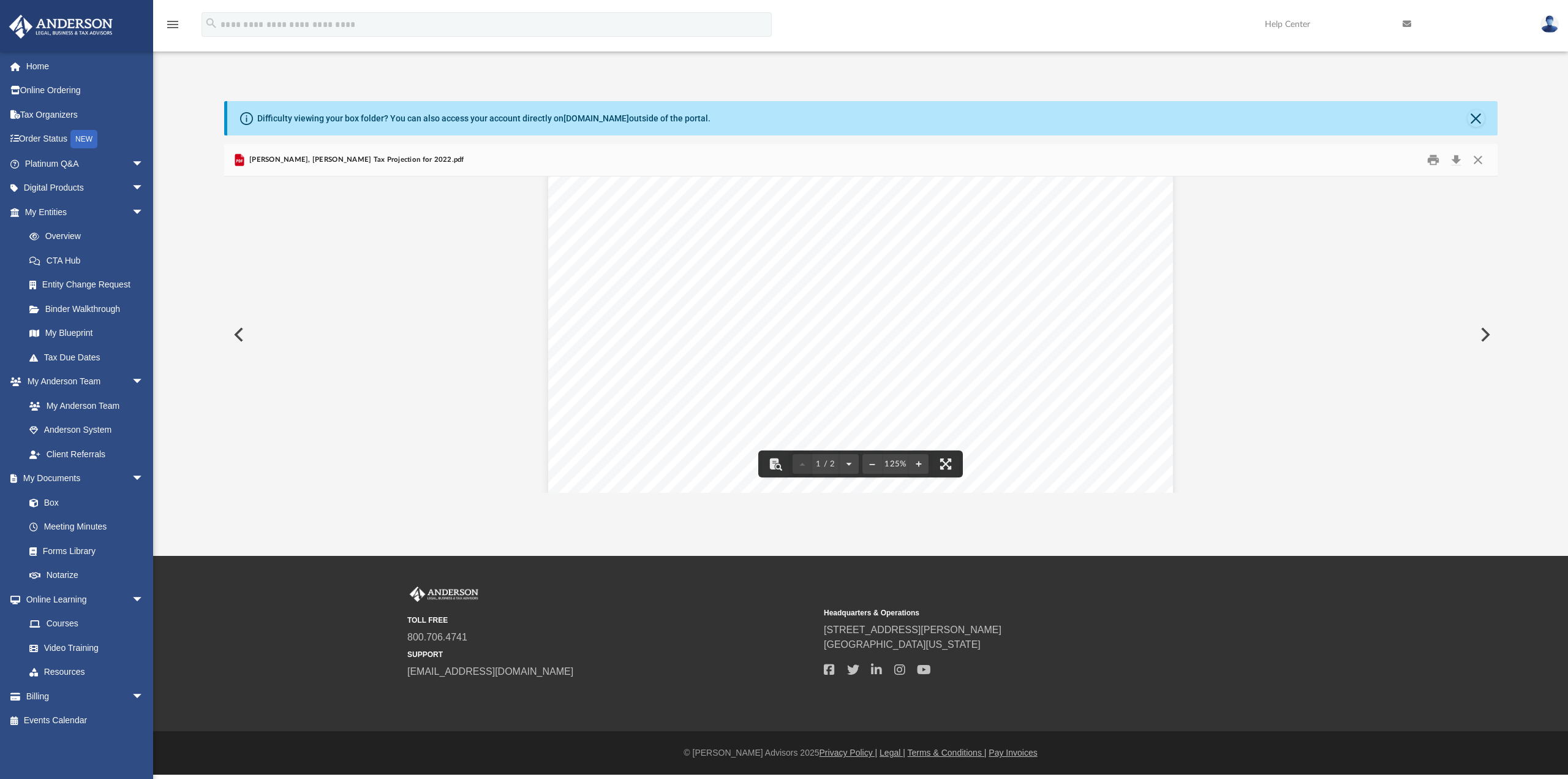
scroll to position [0, 0]
click at [1475, 156] on button "Close" at bounding box center [1478, 160] width 22 height 19
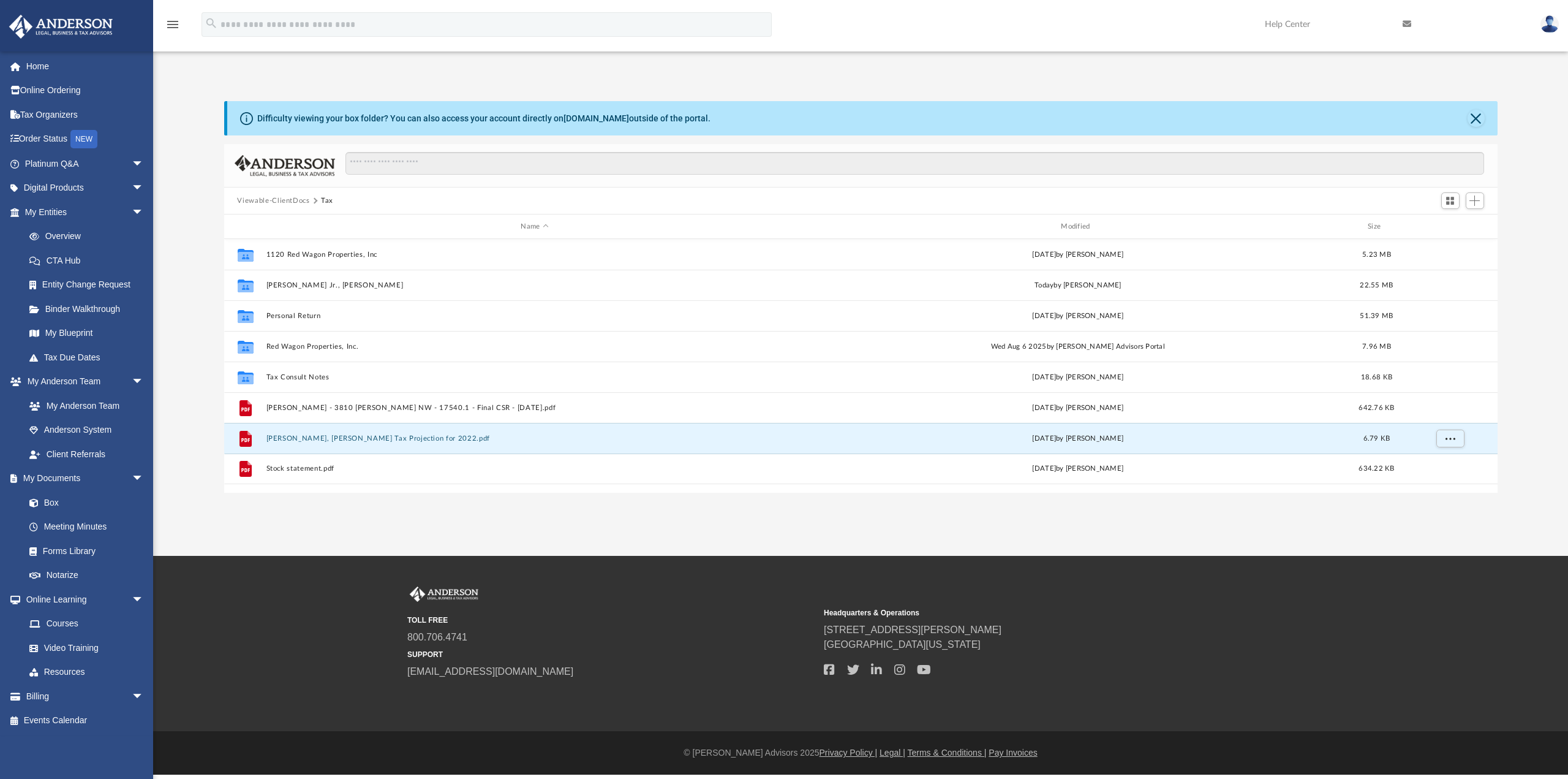
click at [198, 275] on div "Difficulty viewing your box folder? You can also access your account directly o…" at bounding box center [861, 297] width 1415 height 392
click at [85, 356] on link "Tax Due Dates" at bounding box center [89, 357] width 145 height 24
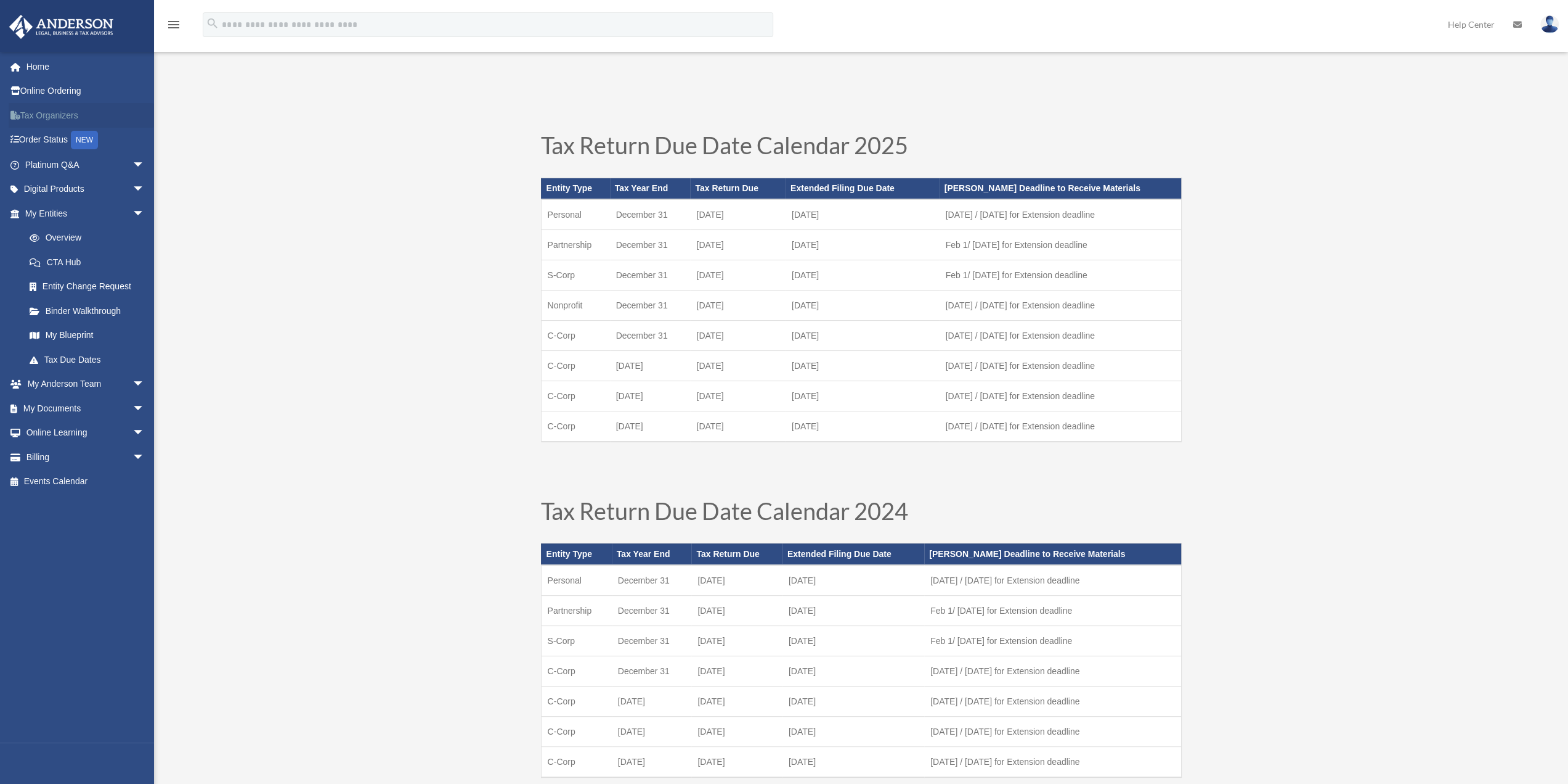
click at [50, 115] on link "Tax Organizers" at bounding box center [86, 114] width 154 height 25
